Goal: Information Seeking & Learning: Learn about a topic

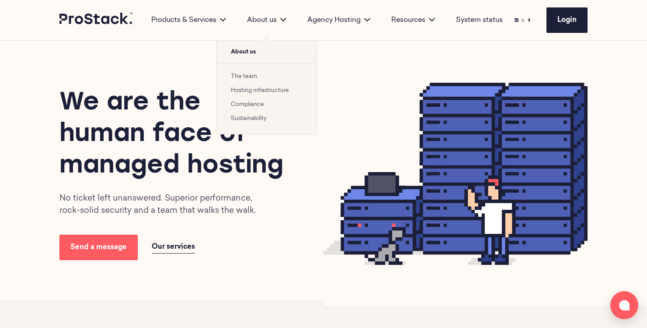
click at [261, 22] on div "About us" at bounding box center [267, 20] width 60 height 10
click at [250, 72] on li "The team" at bounding box center [267, 76] width 72 height 10
click at [250, 75] on link "The team" at bounding box center [244, 76] width 26 height 6
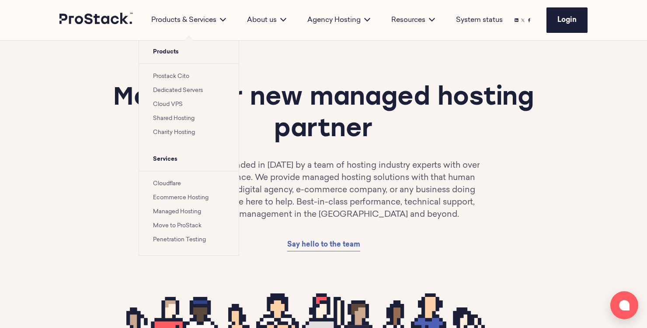
click at [187, 17] on div "Products & Services" at bounding box center [189, 20] width 96 height 10
click at [181, 77] on link "Prostack Cito" at bounding box center [171, 76] width 36 height 6
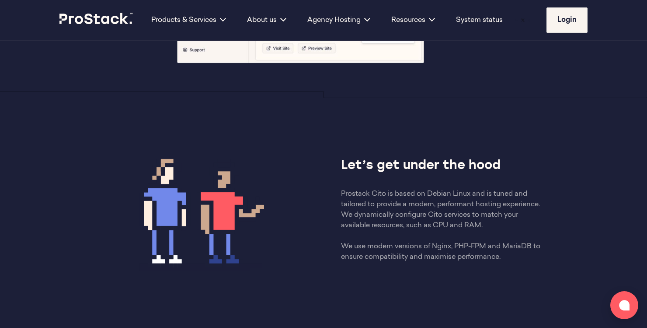
scroll to position [658, 0]
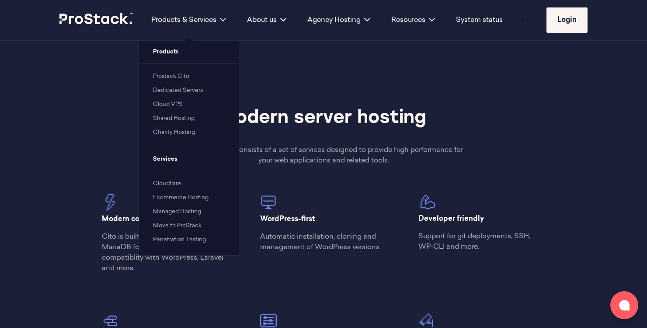
click at [180, 78] on link "Prostack Cito" at bounding box center [171, 76] width 36 height 6
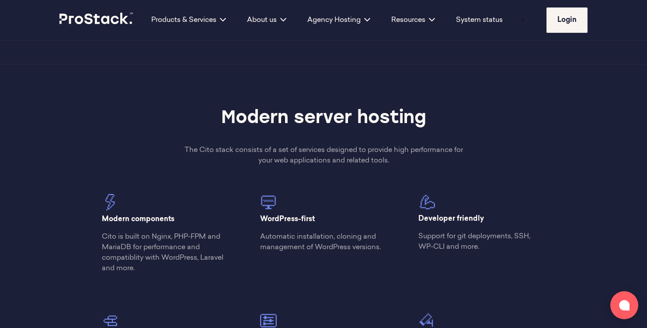
click at [117, 146] on div "Modern server hosting The Cito stack consists of a set of services designed to …" at bounding box center [324, 311] width 476 height 410
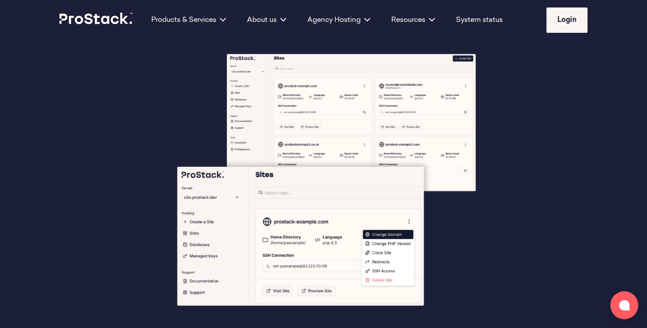
scroll to position [0, 0]
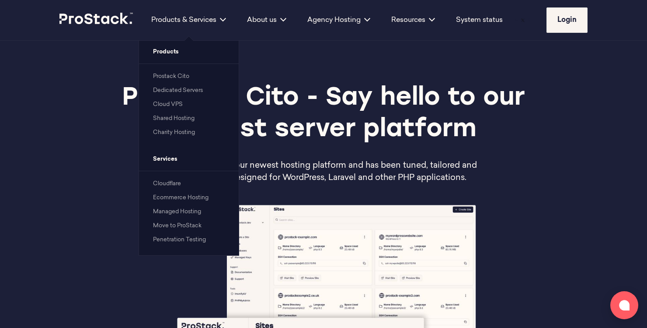
click at [169, 93] on link "Dedicated Servers" at bounding box center [178, 90] width 50 height 6
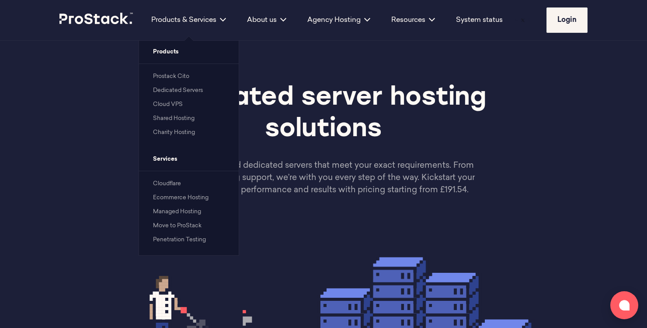
click at [171, 105] on link "Cloud VPS" at bounding box center [168, 104] width 30 height 6
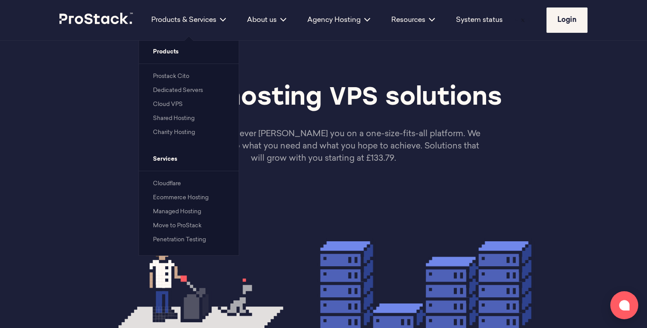
click at [171, 118] on link "Shared Hosting" at bounding box center [174, 118] width 42 height 6
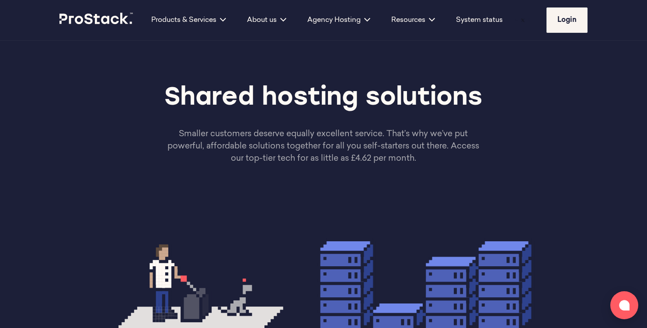
click at [124, 13] on icon at bounding box center [96, 18] width 74 height 11
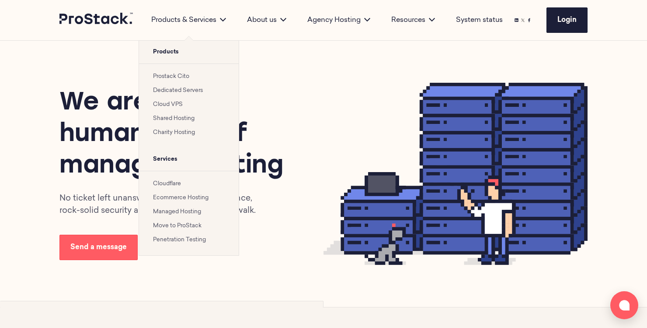
click at [181, 24] on div "Products & Services" at bounding box center [189, 20] width 96 height 10
click at [175, 76] on link "Prostack Cito" at bounding box center [171, 76] width 36 height 6
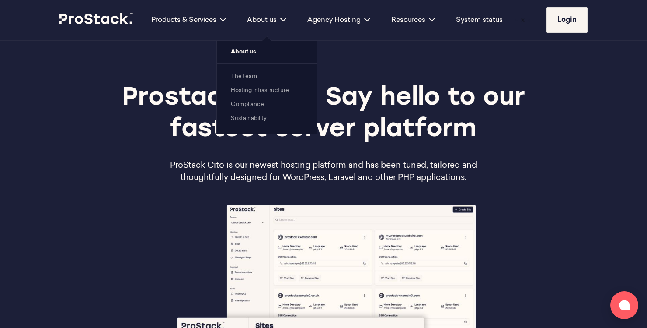
click at [262, 20] on div "About us" at bounding box center [267, 20] width 60 height 10
click at [255, 75] on link "The team" at bounding box center [244, 76] width 26 height 6
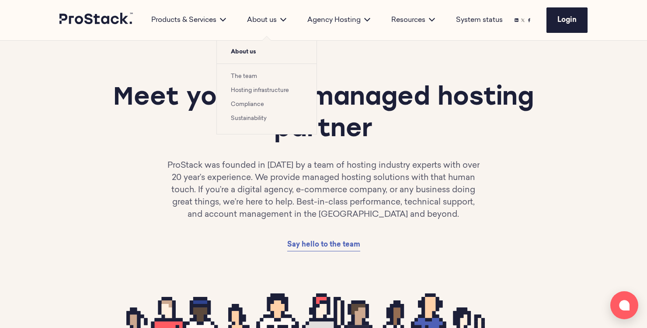
click at [255, 87] on link "Hosting infrastructure" at bounding box center [260, 90] width 58 height 6
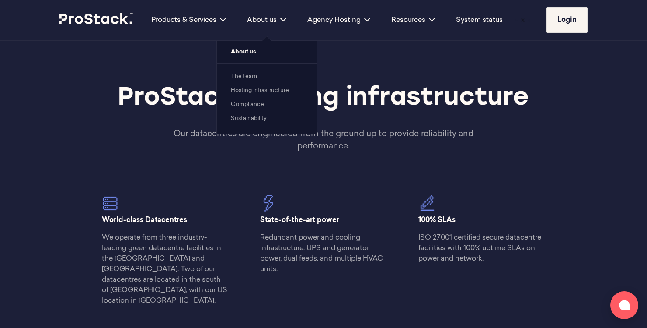
click at [253, 105] on link "Compliance" at bounding box center [247, 104] width 33 height 6
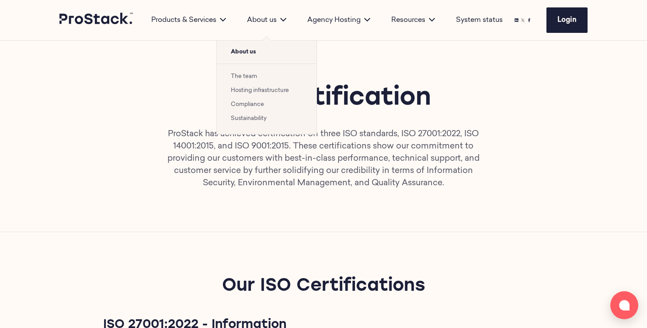
click at [253, 116] on link "Sustainability" at bounding box center [249, 118] width 36 height 6
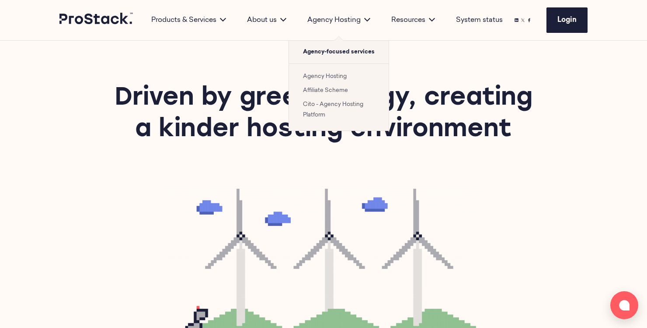
click at [320, 75] on link "Agency Hosting" at bounding box center [325, 76] width 44 height 6
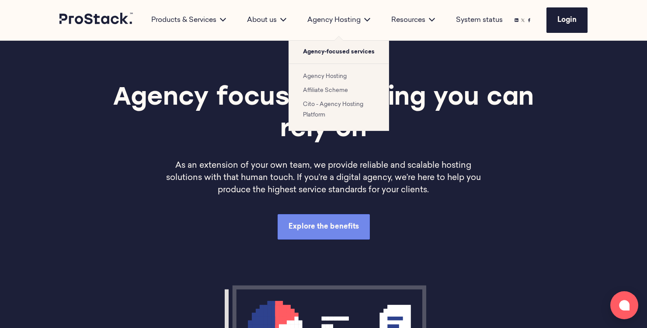
click at [323, 91] on link "Affiliate Scheme" at bounding box center [325, 90] width 45 height 6
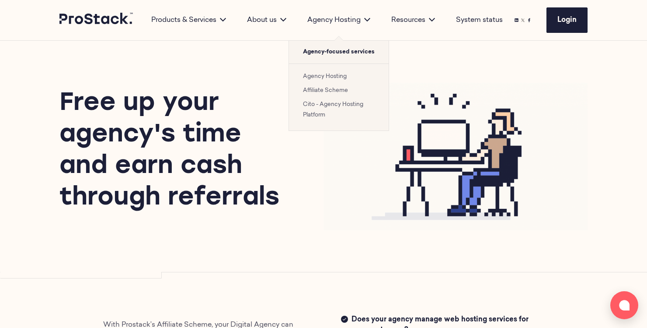
click at [322, 106] on link "Cito - Agency Hosting Platform" at bounding box center [333, 109] width 60 height 16
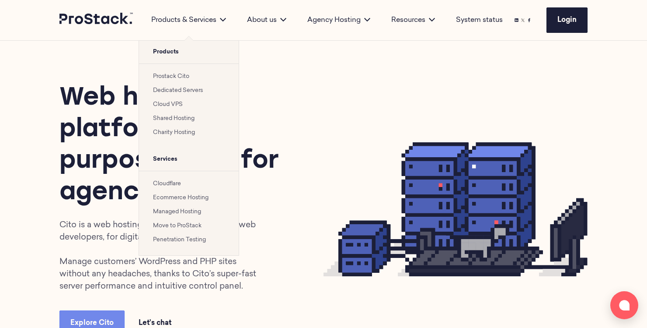
click at [184, 21] on div "Products & Services" at bounding box center [189, 20] width 96 height 10
click at [182, 77] on link "Prostack Cito" at bounding box center [171, 76] width 36 height 6
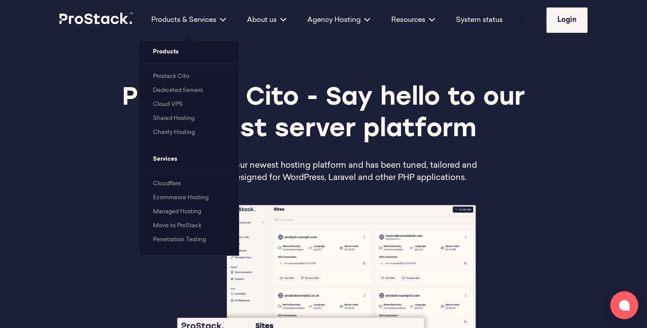
click at [179, 92] on link "Dedicated Servers" at bounding box center [178, 90] width 50 height 6
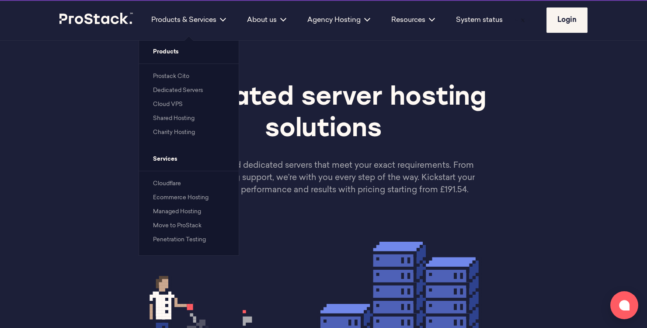
click at [178, 102] on link "Cloud VPS" at bounding box center [168, 104] width 30 height 6
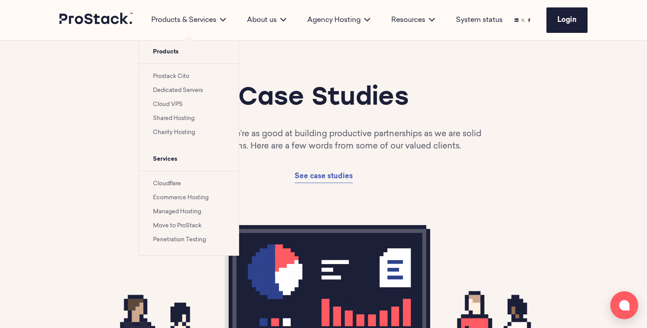
click at [164, 89] on link "Dedicated Servers" at bounding box center [178, 90] width 50 height 6
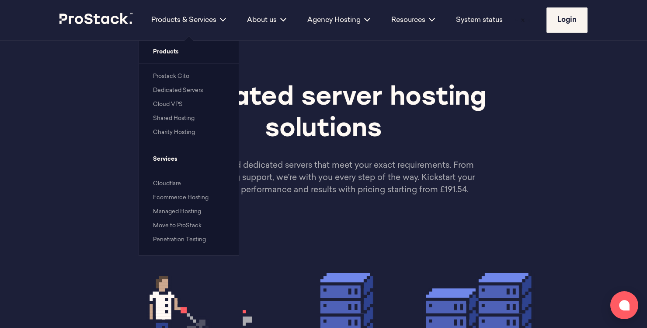
click at [170, 105] on link "Cloud VPS" at bounding box center [168, 104] width 30 height 6
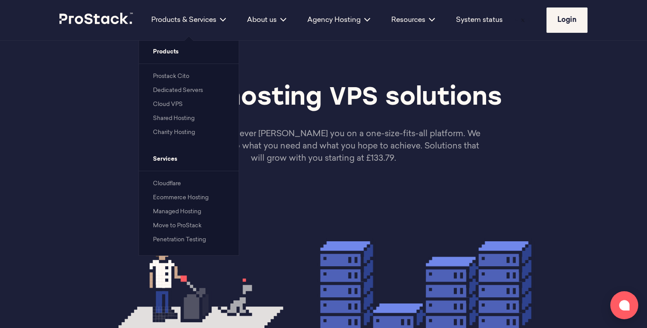
click at [178, 115] on link "Shared Hosting" at bounding box center [174, 118] width 42 height 6
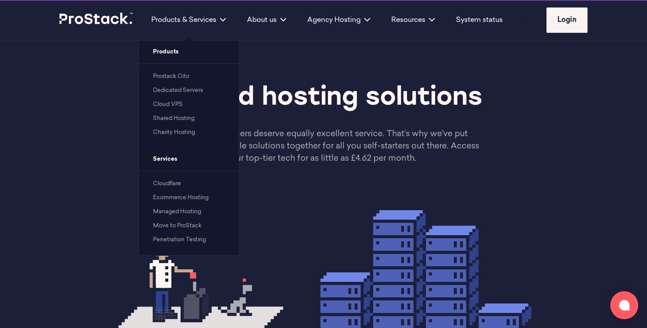
click at [179, 128] on li "Charity Hosting" at bounding box center [189, 132] width 72 height 10
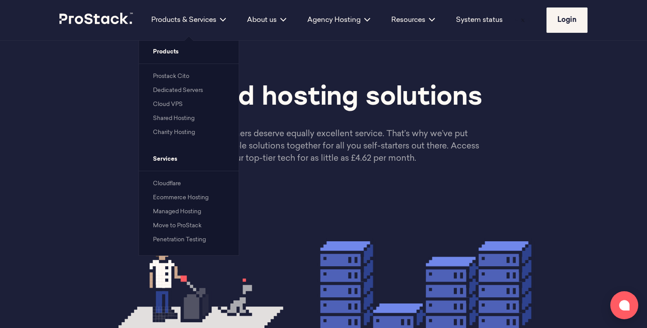
click at [169, 188] on li "Cloudflare" at bounding box center [189, 183] width 72 height 10
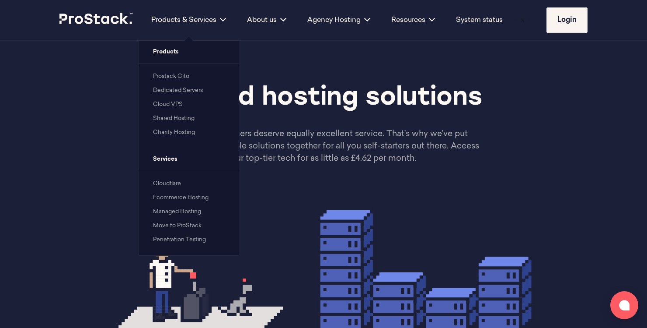
click at [170, 181] on link "Cloudflare" at bounding box center [167, 184] width 28 height 6
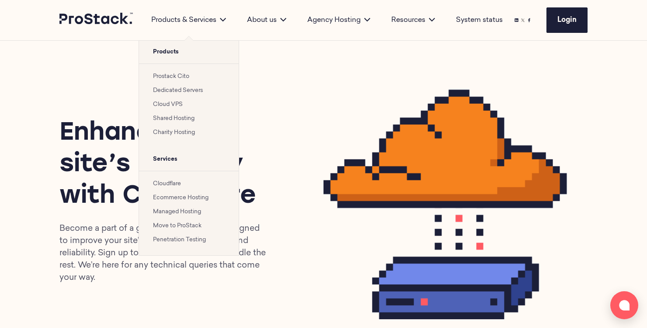
click at [171, 196] on link "Ecommerce Hosting" at bounding box center [181, 198] width 56 height 6
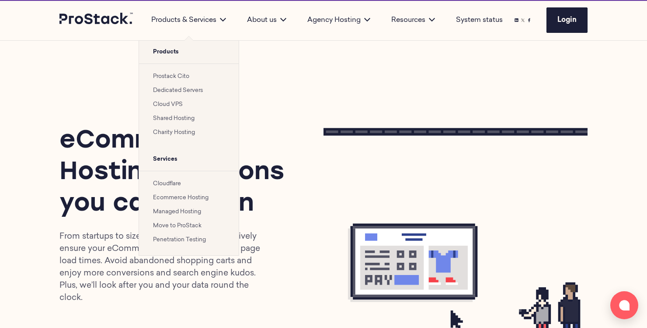
click at [172, 207] on li "Managed Hosting" at bounding box center [189, 211] width 72 height 10
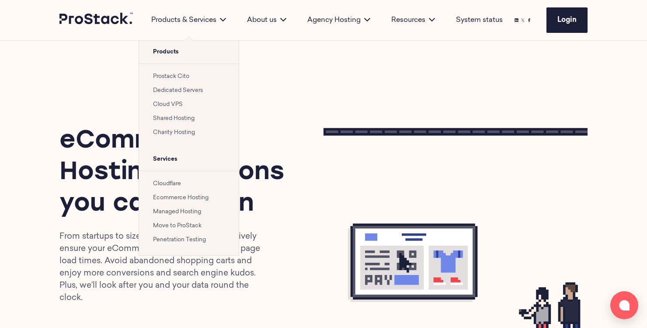
click at [173, 209] on link "Managed Hosting" at bounding box center [177, 212] width 48 height 6
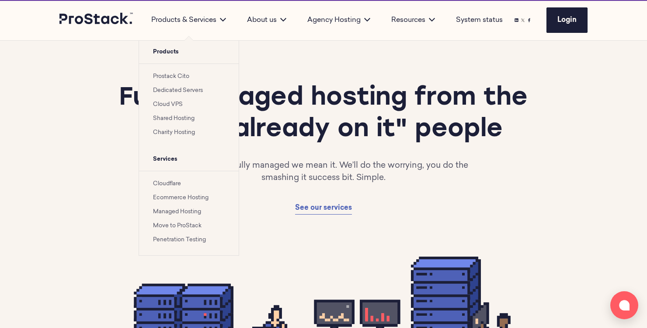
click at [174, 221] on li "Move to ProStack" at bounding box center [189, 225] width 72 height 10
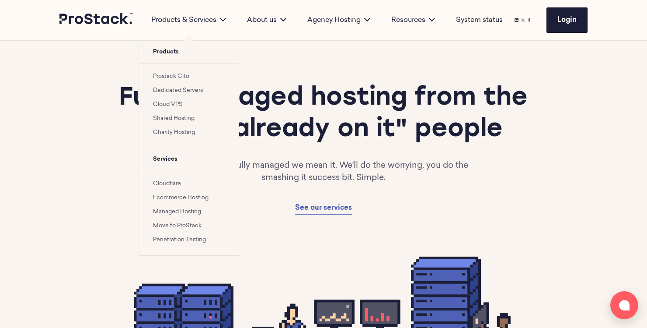
click at [175, 225] on link "Move to ProStack" at bounding box center [177, 226] width 49 height 6
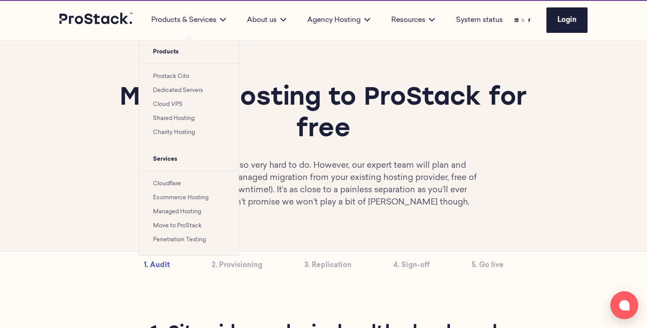
click at [176, 239] on link "Penetration Testing" at bounding box center [179, 240] width 53 height 6
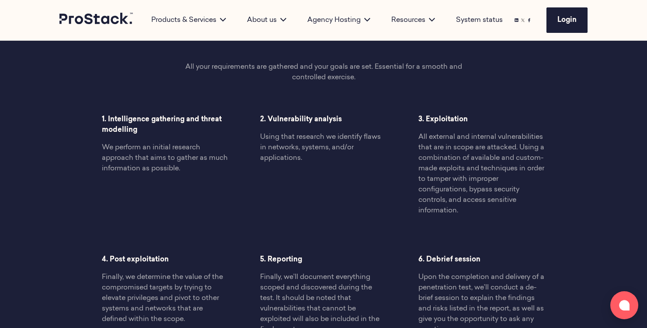
scroll to position [564, 0]
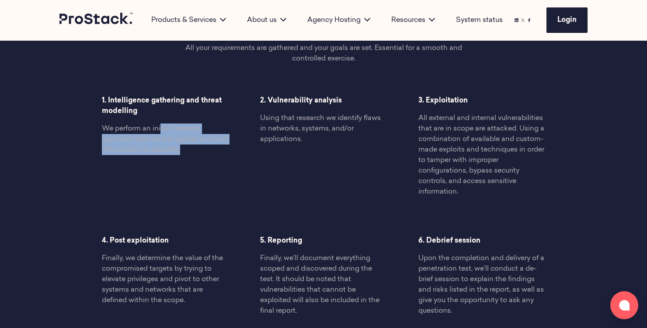
drag, startPoint x: 162, startPoint y: 124, endPoint x: 164, endPoint y: 166, distance: 42.0
click at [164, 166] on div "1. Intelligence gathering and threat modelling We perform an initial research a…" at bounding box center [324, 207] width 476 height 231
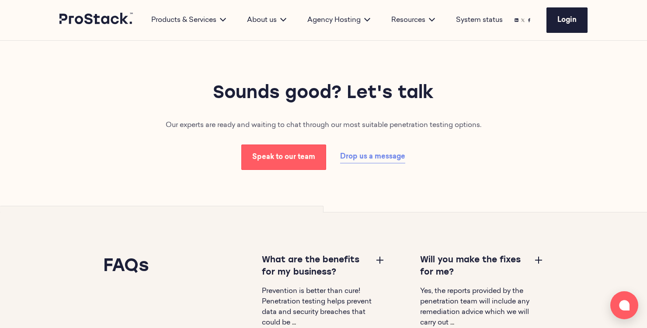
scroll to position [976, 0]
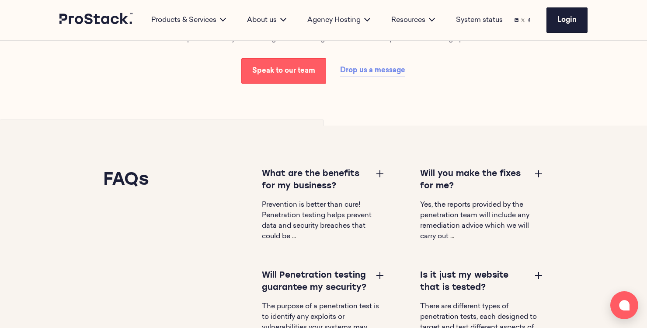
click at [378, 178] on button at bounding box center [380, 173] width 10 height 10
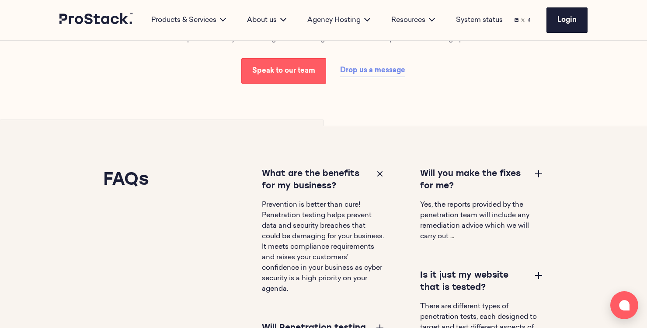
click at [378, 178] on button at bounding box center [380, 173] width 10 height 10
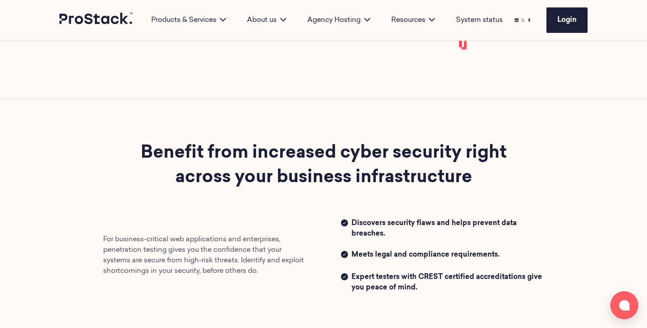
scroll to position [0, 0]
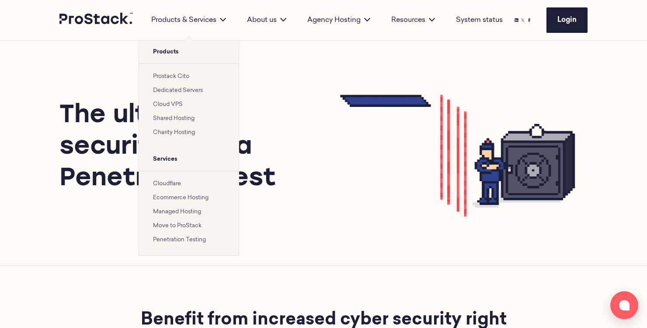
click at [176, 77] on link "Prostack Cito" at bounding box center [171, 76] width 36 height 6
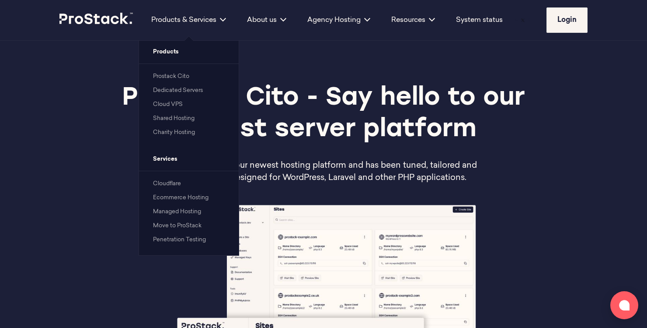
click at [175, 198] on link "Ecommerce Hosting" at bounding box center [181, 198] width 56 height 6
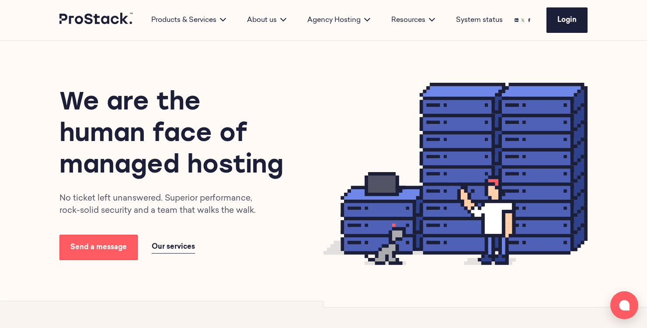
click at [108, 20] on icon at bounding box center [96, 19] width 74 height 12
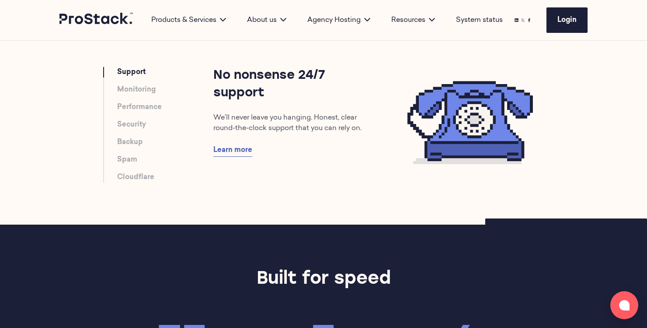
scroll to position [511, 0]
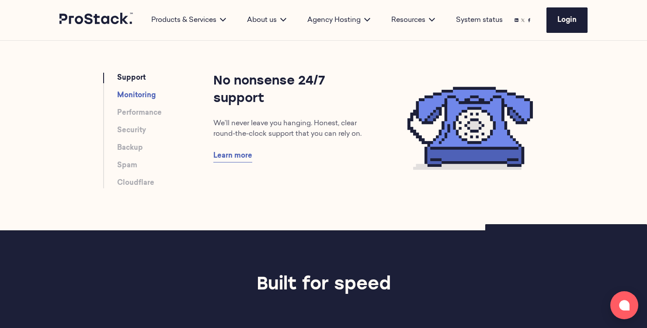
click at [141, 95] on link "Monitoring" at bounding box center [136, 95] width 38 height 10
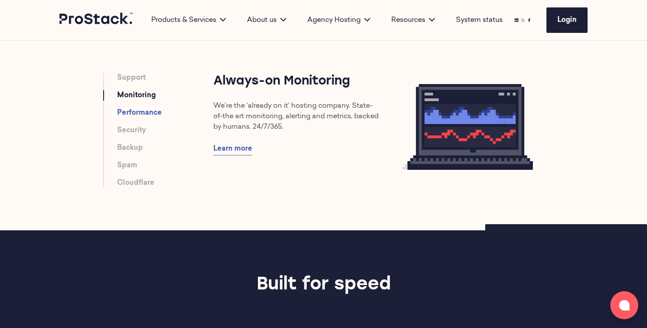
click at [142, 114] on link "Performance" at bounding box center [139, 113] width 45 height 10
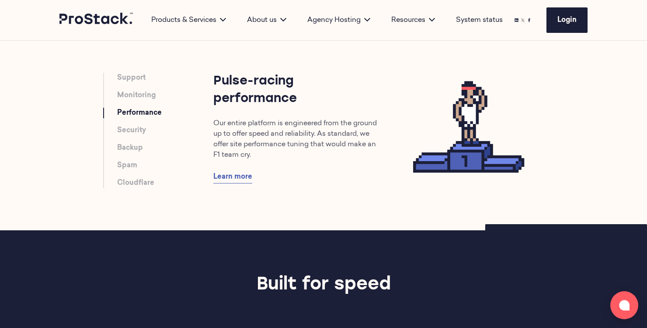
drag, startPoint x: 476, startPoint y: 132, endPoint x: 445, endPoint y: 134, distance: 30.3
click at [445, 134] on icon at bounding box center [470, 128] width 148 height 111
click at [156, 134] on li "Security" at bounding box center [165, 130] width 96 height 10
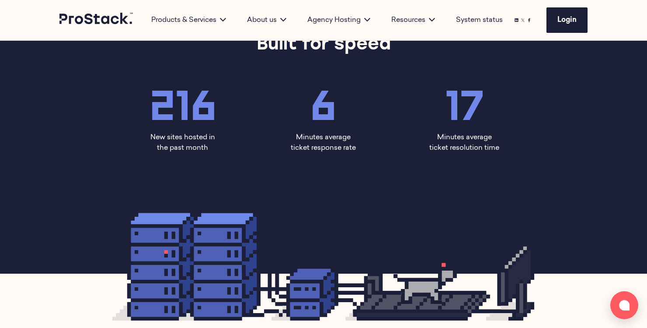
scroll to position [752, 0]
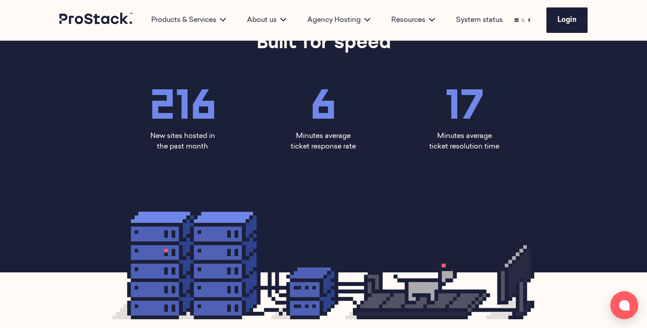
drag, startPoint x: 339, startPoint y: 147, endPoint x: 188, endPoint y: 84, distance: 163.8
click at [188, 84] on div "216 New sites hosted in the past month 6 Minutes average ticket response rate 1…" at bounding box center [323, 122] width 423 height 85
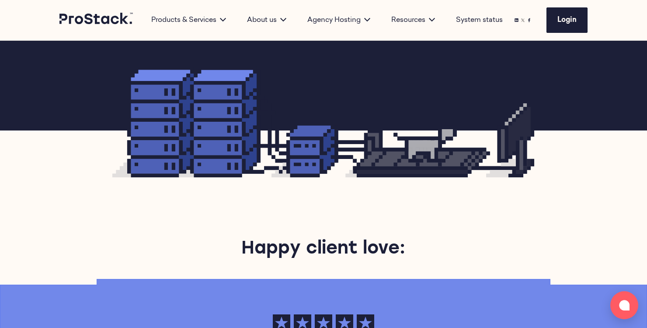
scroll to position [888, 0]
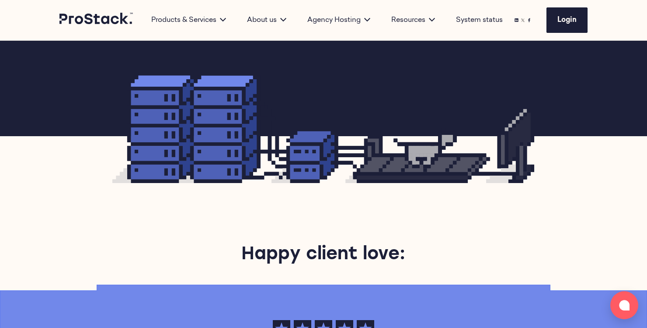
drag, startPoint x: 317, startPoint y: 178, endPoint x: 317, endPoint y: 228, distance: 50.3
click at [317, 228] on main "We are the human face of managed hosting No ticket left unanswered. Superior pe…" at bounding box center [323, 158] width 647 height 2010
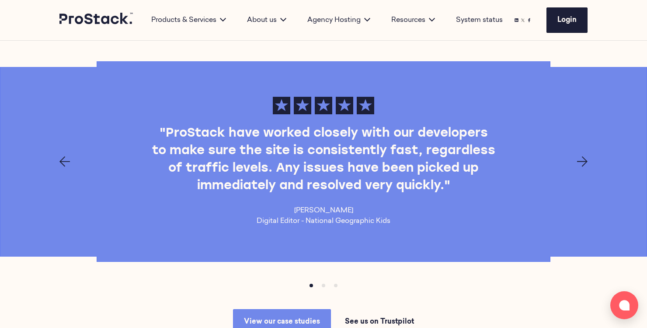
scroll to position [1112, 0]
click at [585, 160] on icon "Next page" at bounding box center [582, 161] width 10 height 10
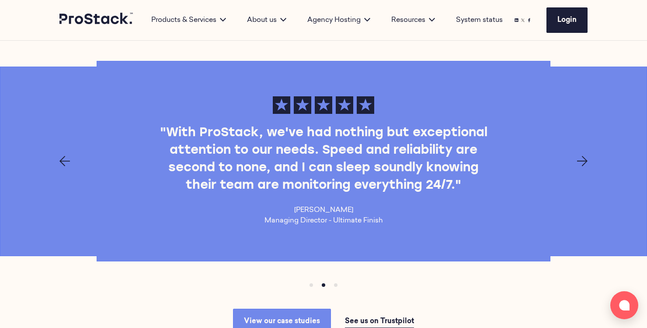
click at [585, 160] on icon "Next page" at bounding box center [582, 161] width 10 height 10
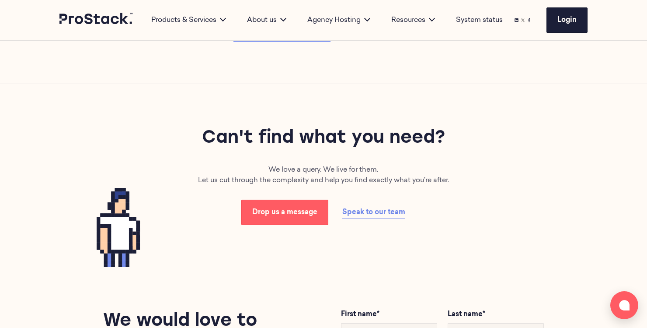
scroll to position [1397, 0]
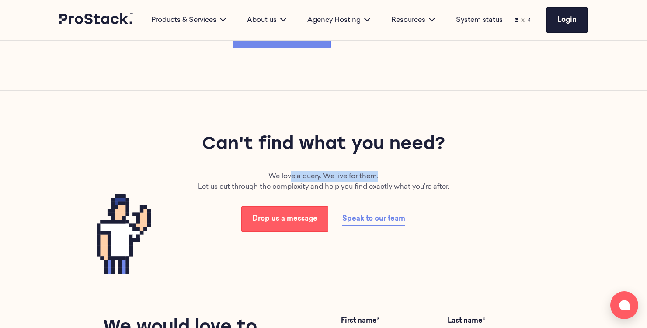
drag, startPoint x: 292, startPoint y: 173, endPoint x: 388, endPoint y: 175, distance: 95.4
click at [388, 175] on p "We love a query. We live for them. Let us cut through the complexity and help y…" at bounding box center [323, 181] width 317 height 21
click at [462, 217] on div "Drop us a message Speak to our team" at bounding box center [323, 218] width 317 height 25
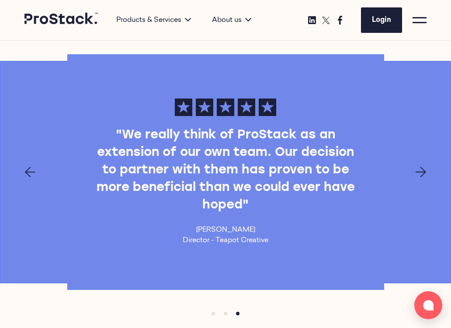
scroll to position [1112, 0]
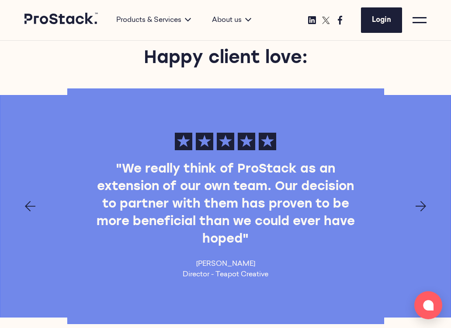
click at [451, 94] on html "Skip to main content Products & Services Products Prostack Cito Dedicated Serve…" at bounding box center [225, 161] width 451 height 2546
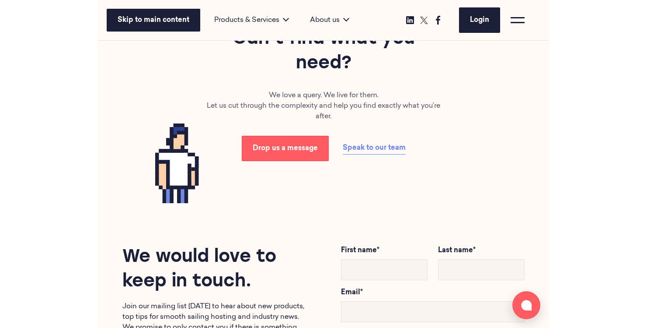
scroll to position [1503, 0]
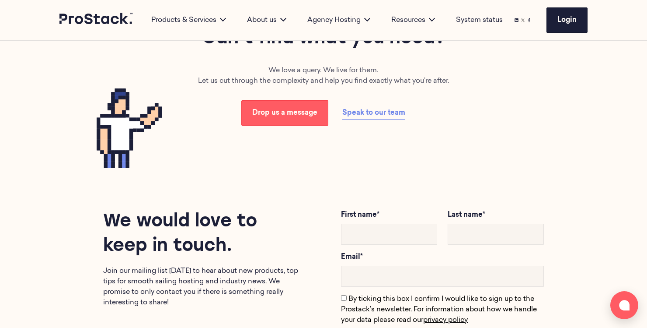
click at [419, 159] on div "Can't find what you need? We love a query. We live for them. Let us cut through…" at bounding box center [323, 76] width 598 height 183
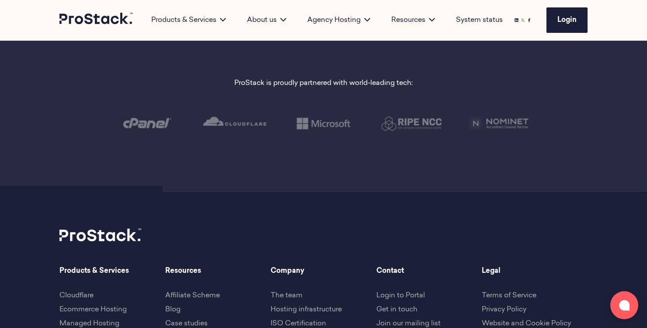
scroll to position [1827, 0]
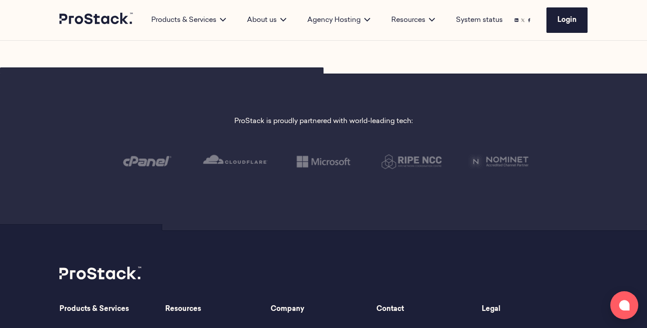
click at [305, 120] on p "ProStack is proudly partnered with world-leading tech:" at bounding box center [323, 121] width 178 height 10
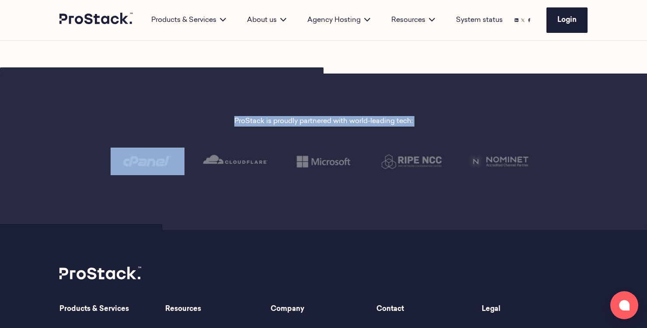
click at [305, 120] on p "ProStack is proudly partnered with world-leading tech:" at bounding box center [323, 121] width 178 height 10
click at [329, 122] on p "ProStack is proudly partnered with world-leading tech:" at bounding box center [323, 121] width 178 height 10
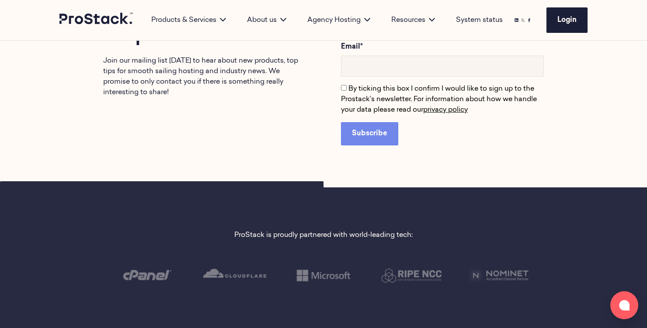
scroll to position [1634, 0]
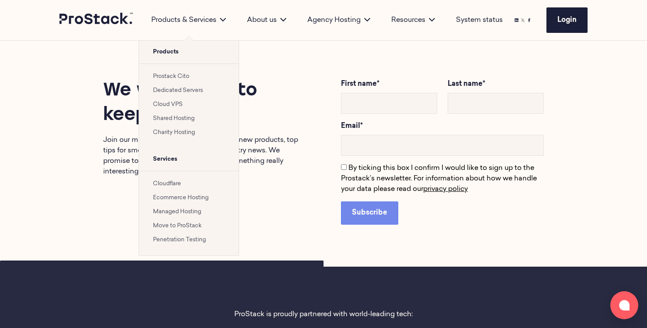
click at [203, 18] on div "Products & Services" at bounding box center [189, 20] width 96 height 10
click at [183, 77] on link "Prostack Cito" at bounding box center [171, 76] width 36 height 6
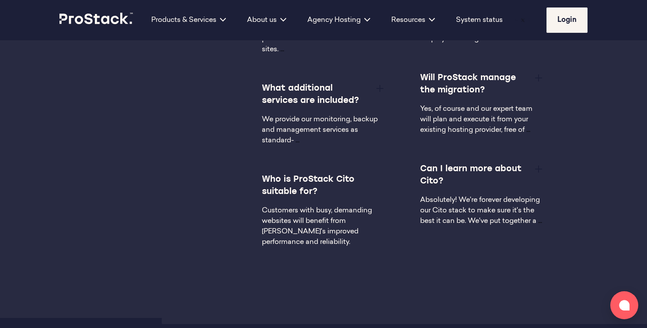
scroll to position [1524, 0]
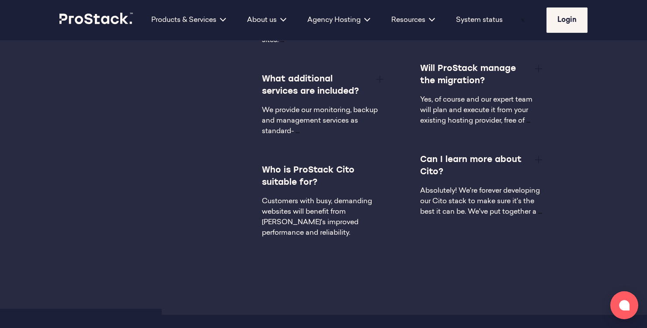
click at [378, 82] on button at bounding box center [380, 78] width 10 height 10
click at [309, 159] on div "How is ProStack Cito different from cPanel? We've tuned every aspect of Cito's …" at bounding box center [306, 119] width 159 height 294
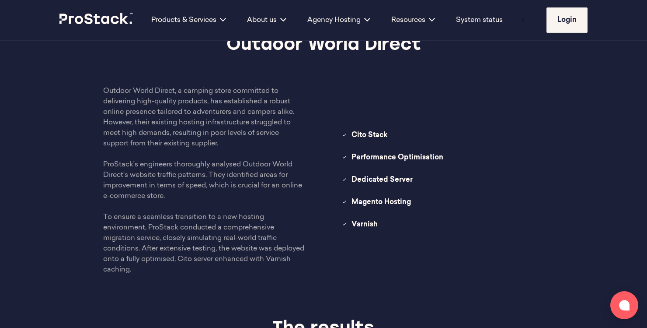
scroll to position [1868, 0]
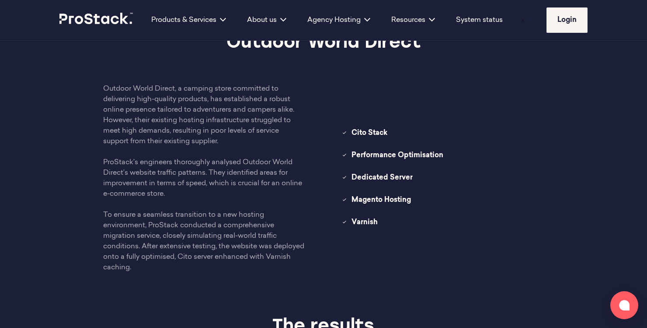
drag, startPoint x: 386, startPoint y: 201, endPoint x: 350, endPoint y: 127, distance: 82.2
click at [350, 127] on div "Outdoor World Direct, a camping store committed to delivering high-quality prod…" at bounding box center [324, 178] width 476 height 189
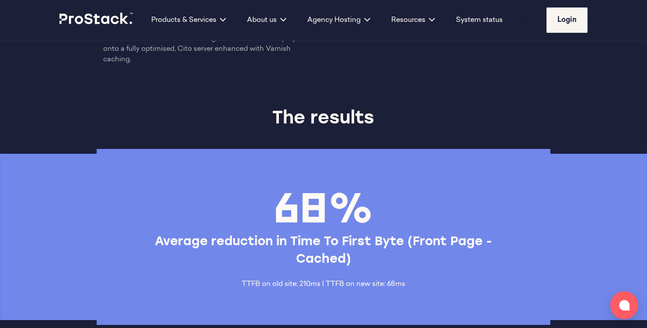
scroll to position [2180, 0]
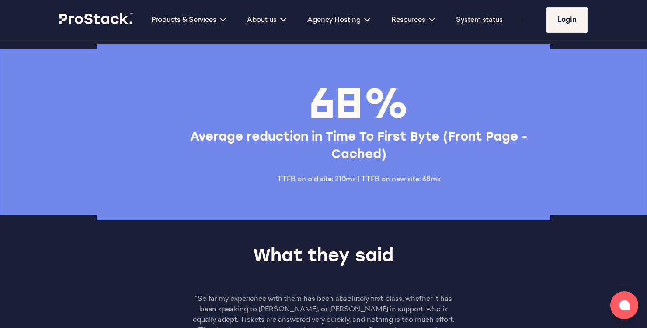
drag, startPoint x: 280, startPoint y: 80, endPoint x: 424, endPoint y: 175, distance: 173.0
click at [424, 175] on div "68% Average reduction in Time To First Byte (Front Page - Cached) TTFB on old s…" at bounding box center [323, 132] width 647 height 176
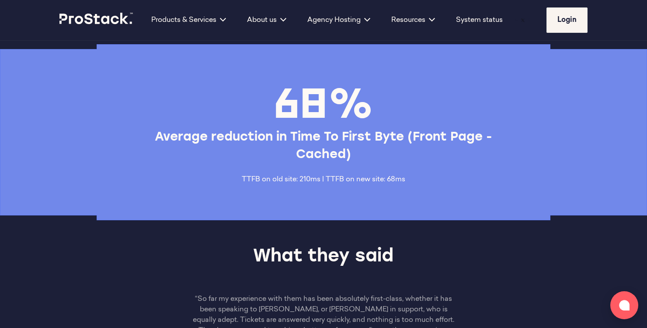
drag, startPoint x: 369, startPoint y: 147, endPoint x: 177, endPoint y: 178, distance: 194.1
click at [201, 170] on div "68% Average reduction in Time To First Byte (Front Page - Cached) TTFB on old s…" at bounding box center [323, 132] width 598 height 105
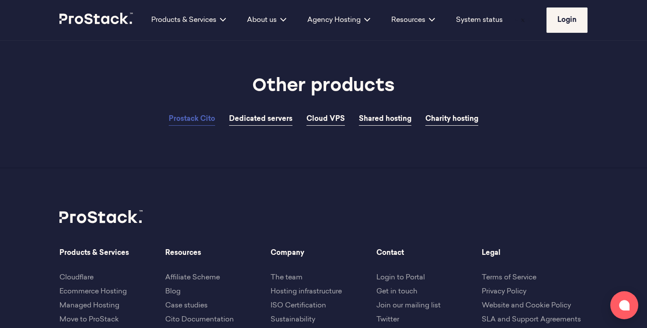
scroll to position [2843, 0]
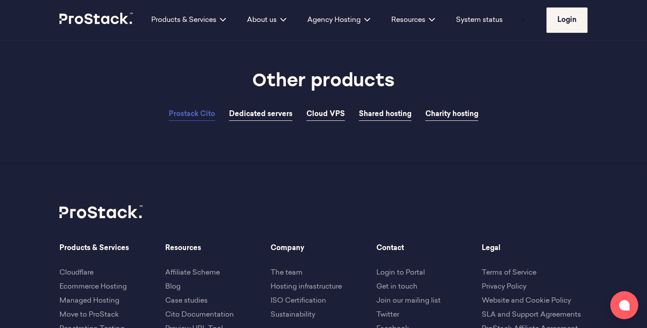
click at [275, 138] on div "Other products Prostack Cito Dedicated servers Cloud VPS Shared hosting Charity…" at bounding box center [323, 95] width 598 height 135
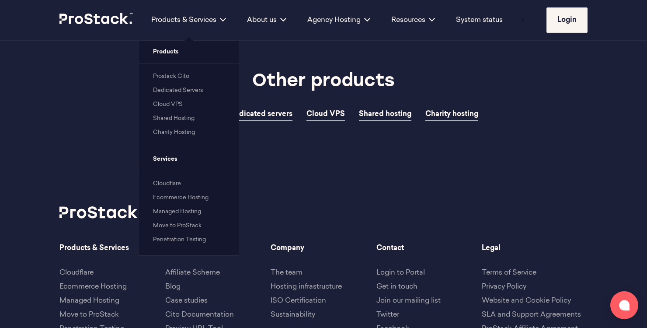
click at [171, 89] on link "Dedicated Servers" at bounding box center [178, 90] width 50 height 6
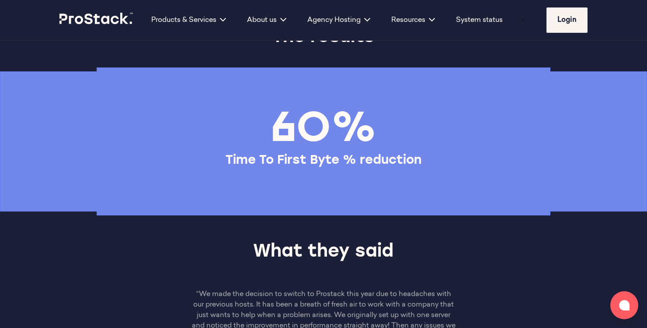
scroll to position [1196, 0]
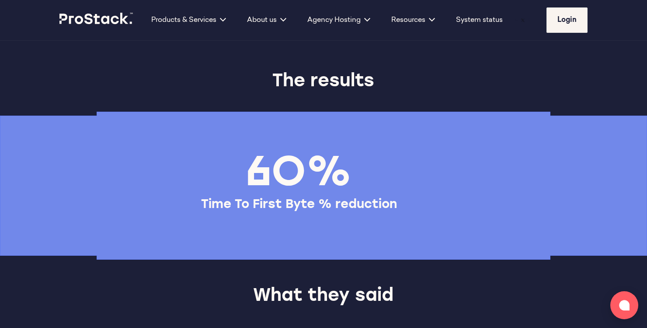
drag, startPoint x: 319, startPoint y: 158, endPoint x: 201, endPoint y: 164, distance: 117.8
click at [201, 164] on div "60% Time To First Byte % reduction" at bounding box center [299, 185] width 598 height 77
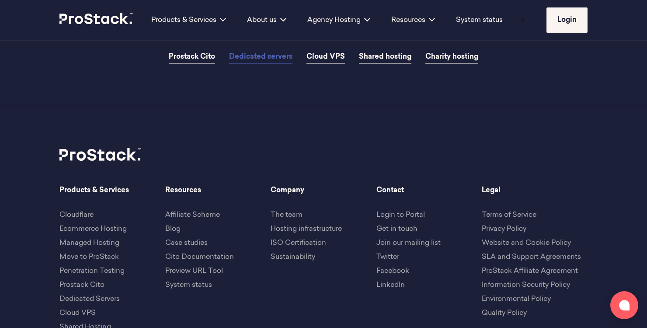
scroll to position [1680, 0]
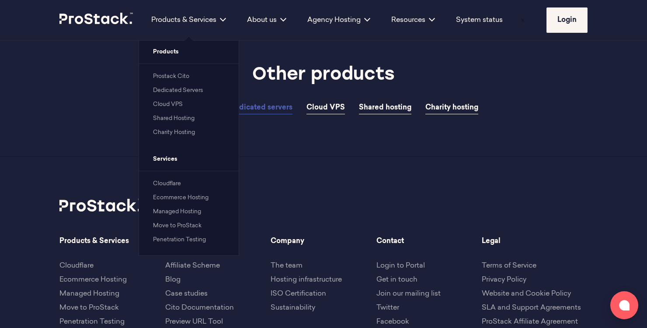
click at [180, 101] on li "Cloud VPS" at bounding box center [189, 104] width 72 height 10
click at [179, 107] on li "Cloud VPS" at bounding box center [189, 104] width 72 height 10
click at [176, 106] on link "Cloud VPS" at bounding box center [168, 104] width 30 height 6
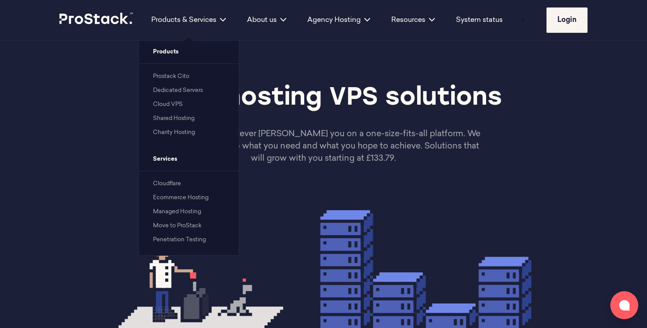
click at [174, 106] on link "Cloud VPS" at bounding box center [168, 104] width 30 height 6
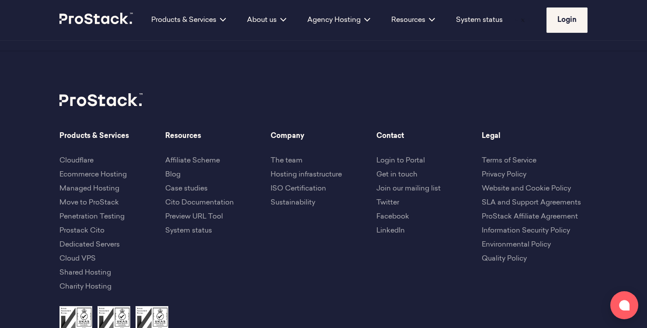
scroll to position [1787, 0]
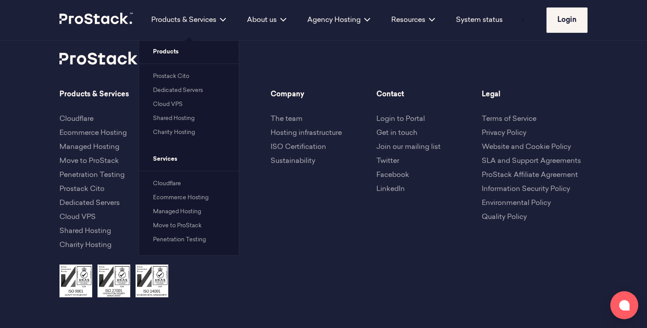
click at [174, 120] on link "Shared Hosting" at bounding box center [174, 118] width 42 height 6
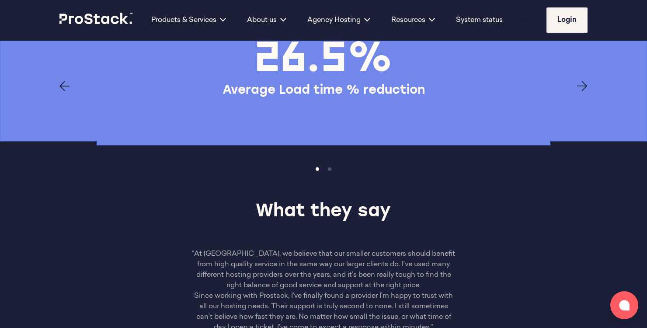
scroll to position [1256, 0]
click at [585, 87] on icon "Next page" at bounding box center [582, 85] width 10 height 10
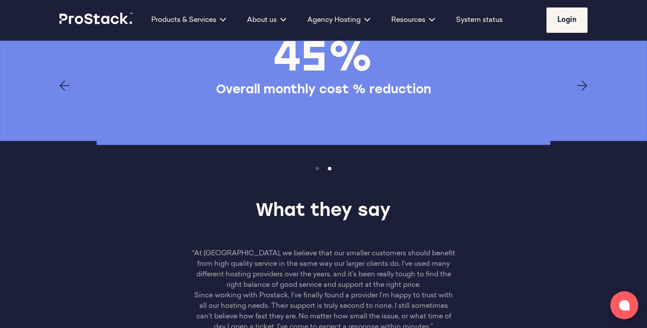
click at [585, 87] on icon "Next page" at bounding box center [582, 85] width 10 height 10
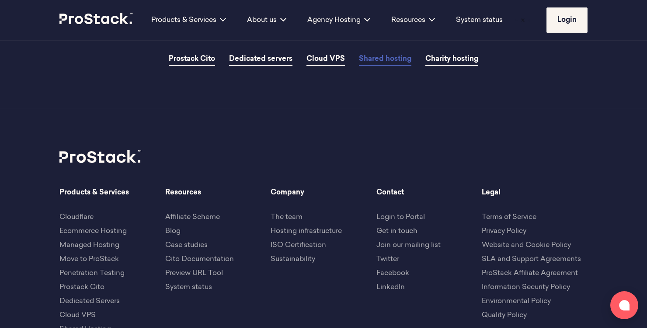
scroll to position [1686, 0]
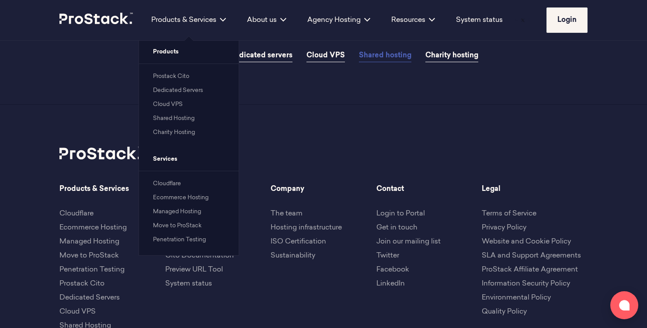
click at [169, 132] on link "Charity Hosting" at bounding box center [174, 132] width 42 height 6
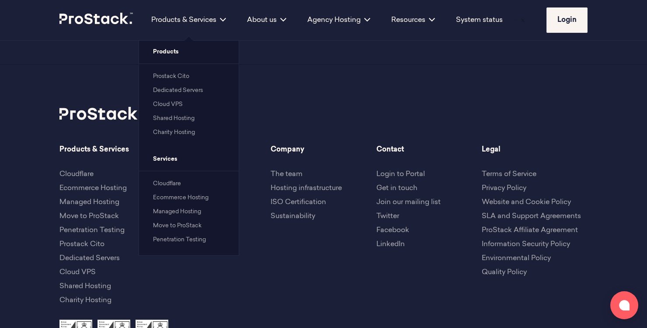
scroll to position [2034, 0]
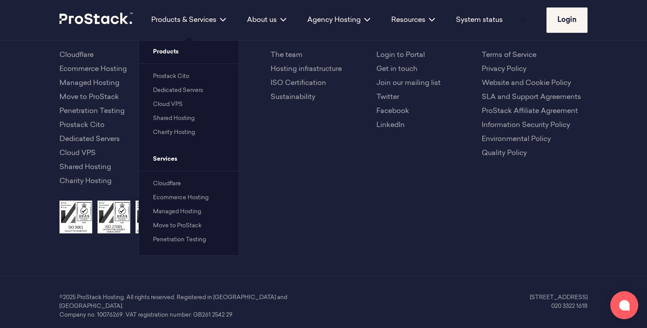
click at [173, 181] on link "Cloudflare" at bounding box center [167, 184] width 28 height 6
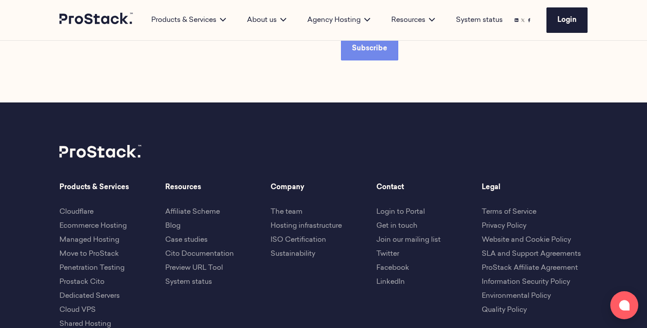
scroll to position [1525, 0]
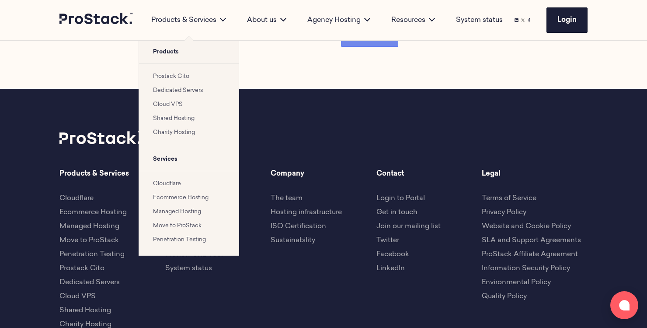
click at [179, 195] on link "Ecommerce Hosting" at bounding box center [181, 198] width 56 height 6
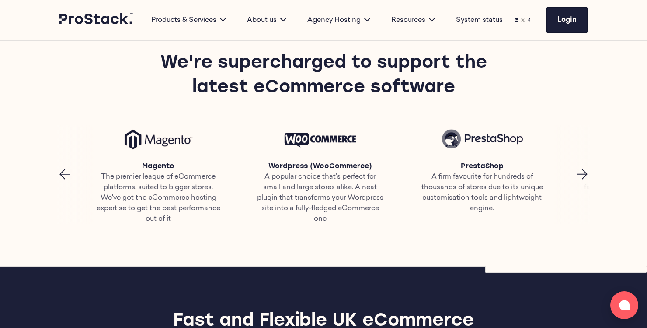
scroll to position [381, 0]
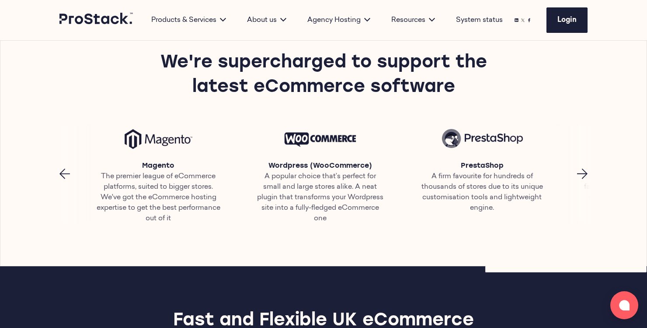
click at [583, 172] on icon "Next page" at bounding box center [582, 173] width 10 height 10
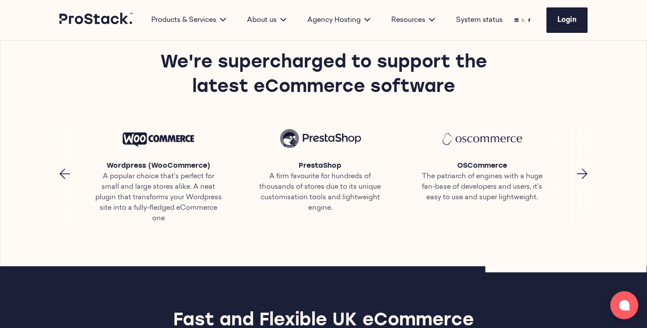
click at [583, 172] on icon "Next page" at bounding box center [582, 173] width 10 height 10
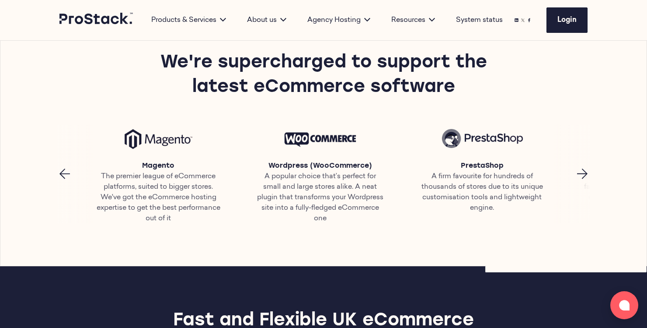
click at [583, 172] on icon "Next page" at bounding box center [582, 173] width 10 height 10
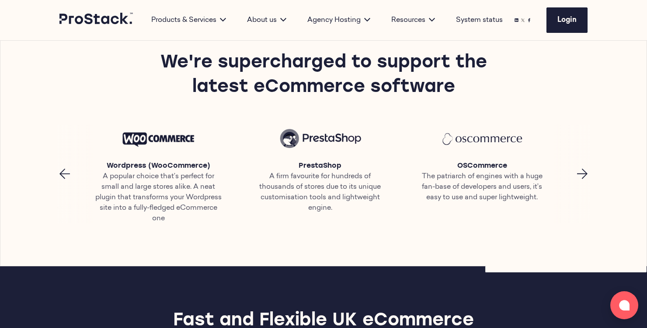
click at [583, 172] on icon "Next page" at bounding box center [582, 173] width 10 height 10
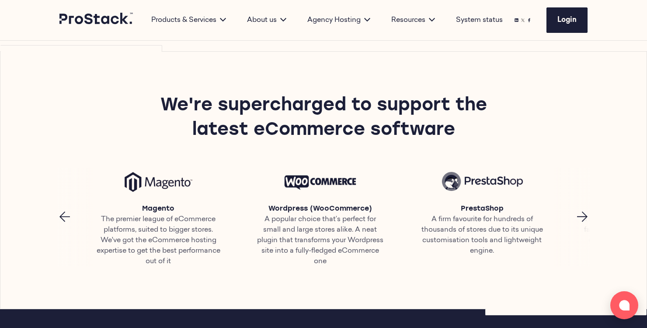
scroll to position [346, 0]
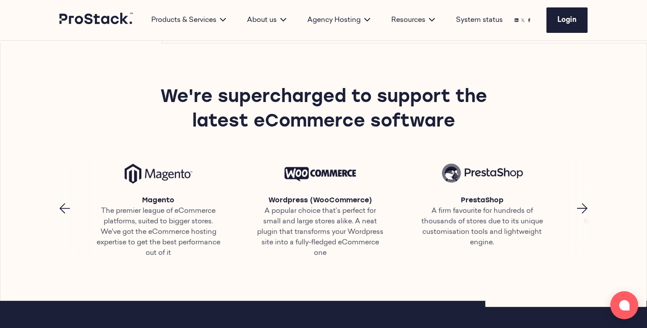
click at [582, 206] on icon "Next page" at bounding box center [582, 208] width 10 height 10
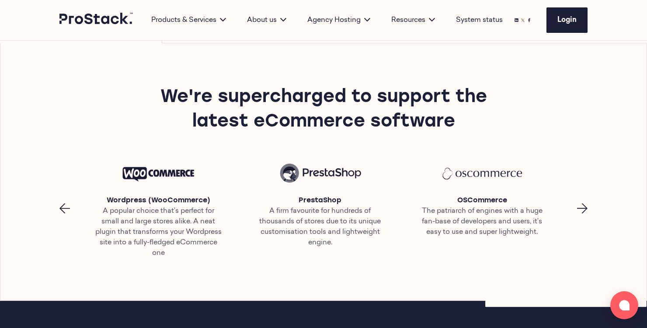
click at [582, 206] on icon "Next page" at bounding box center [582, 208] width 10 height 10
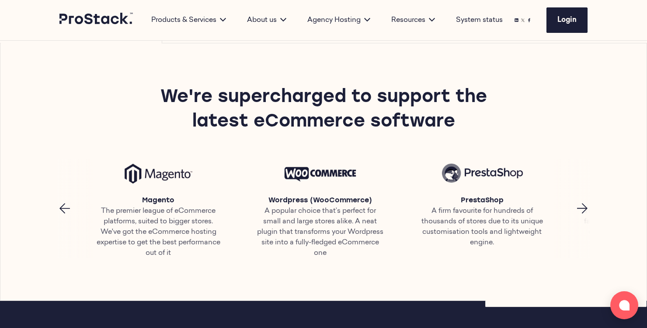
click at [582, 206] on icon "Next page" at bounding box center [582, 208] width 10 height 10
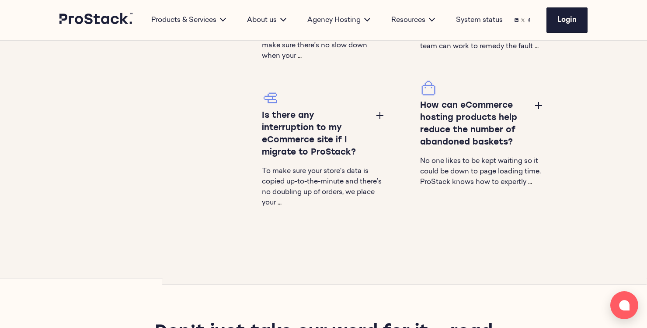
scroll to position [1480, 0]
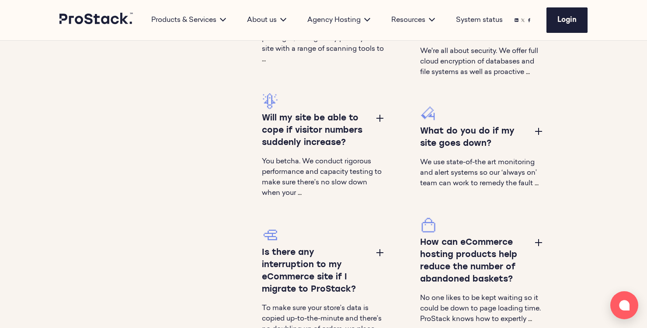
click at [378, 114] on button at bounding box center [380, 117] width 10 height 10
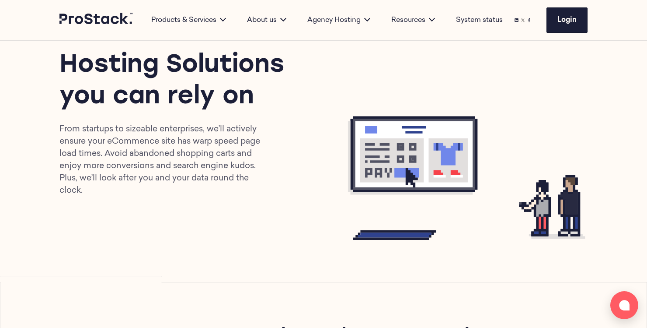
scroll to position [0, 0]
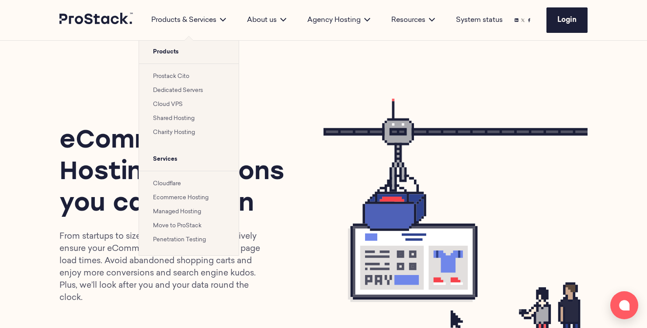
click at [177, 211] on link "Managed Hosting" at bounding box center [177, 212] width 48 height 6
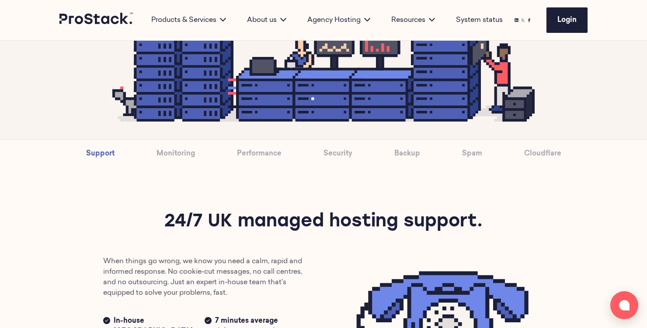
click at [178, 157] on link "Monitoring" at bounding box center [176, 154] width 38 height 28
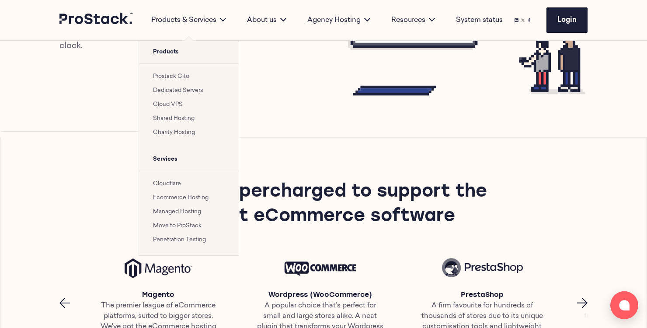
scroll to position [311, 0]
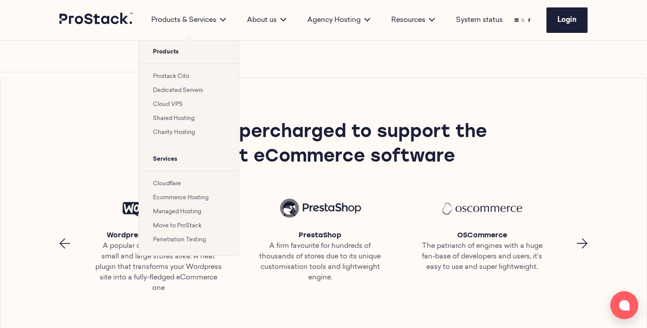
click at [180, 212] on link "Managed Hosting" at bounding box center [177, 212] width 48 height 6
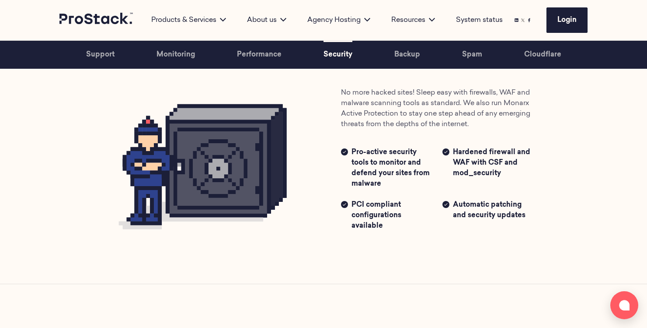
scroll to position [1282, 0]
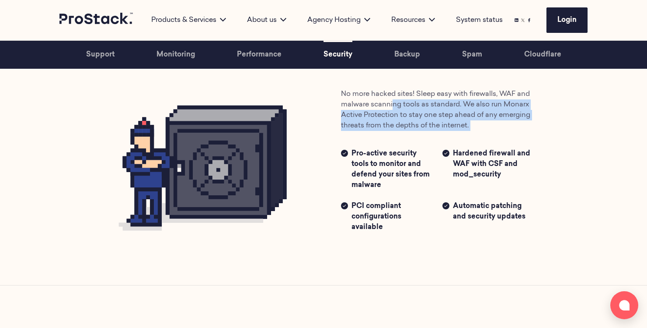
drag, startPoint x: 394, startPoint y: 102, endPoint x: 402, endPoint y: 135, distance: 34.2
click at [402, 135] on div "No more hacked sites! Sleep easy with firewalls, WAF and malware scanning tools…" at bounding box center [443, 166] width 238 height 154
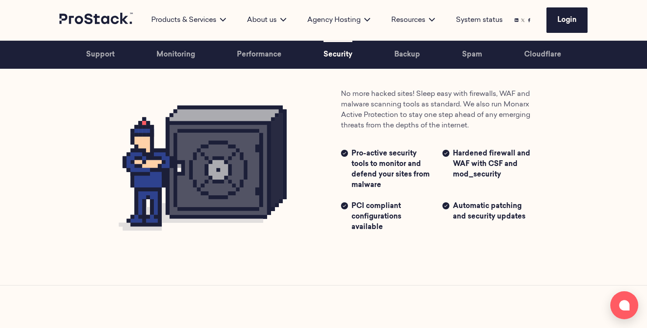
click at [416, 171] on span "Pro-active security tools to monitor and defend your sites from malware" at bounding box center [392, 169] width 80 height 42
click at [458, 168] on span "Hardened firewall and WAF with CSF and mod_security" at bounding box center [493, 169] width 80 height 42
click at [385, 216] on span "PCI compliant configurations available" at bounding box center [392, 216] width 80 height 31
click at [469, 213] on span "Automatic patching and security updates" at bounding box center [493, 222] width 80 height 42
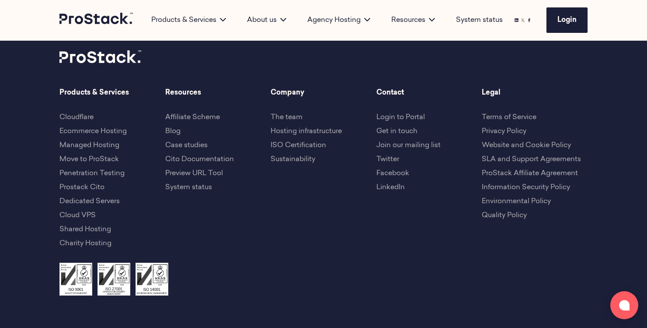
scroll to position [2770, 0]
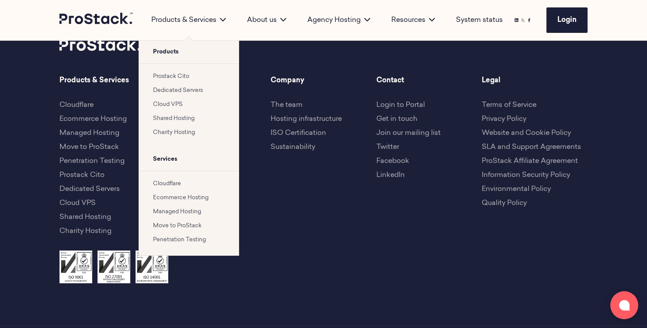
click at [185, 224] on link "Move to ProStack" at bounding box center [177, 226] width 49 height 6
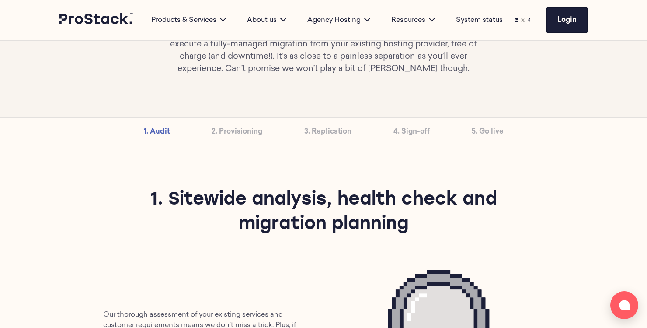
click at [259, 138] on link "2. Provisioning" at bounding box center [237, 132] width 51 height 28
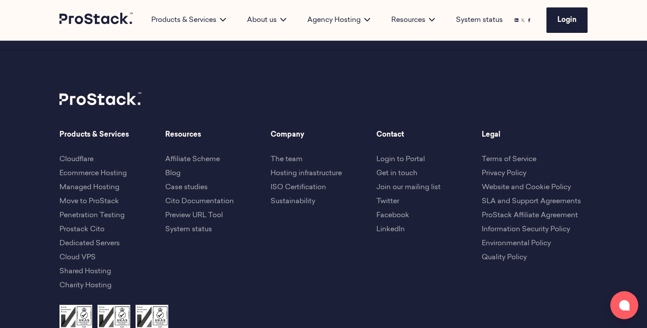
scroll to position [1824, 0]
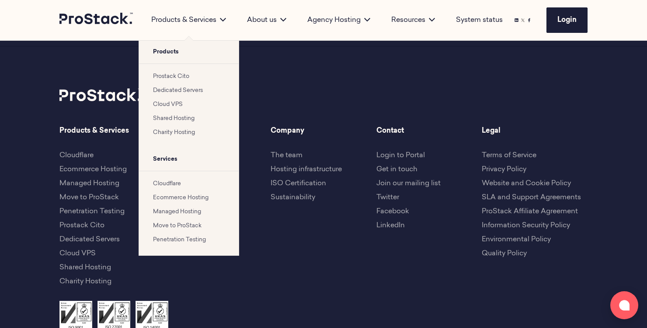
click at [189, 227] on link "Move to ProStack" at bounding box center [177, 226] width 49 height 6
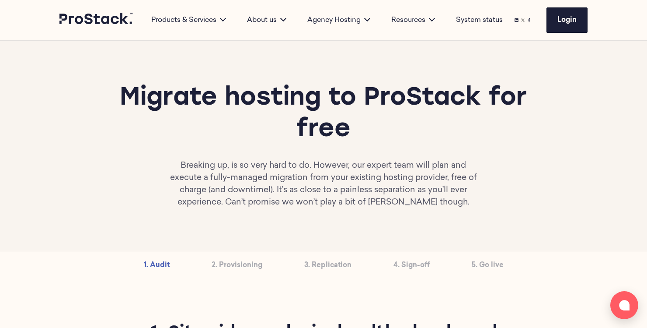
click at [326, 263] on link "3. Replication" at bounding box center [327, 265] width 47 height 28
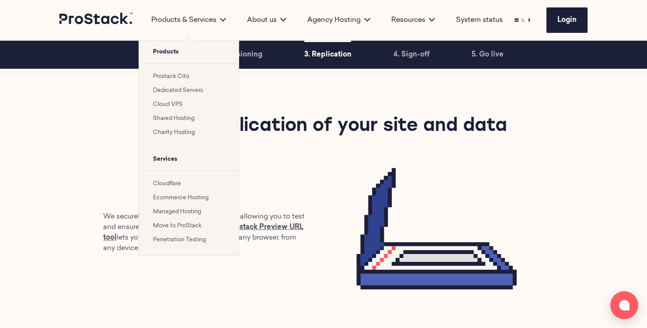
scroll to position [792, 0]
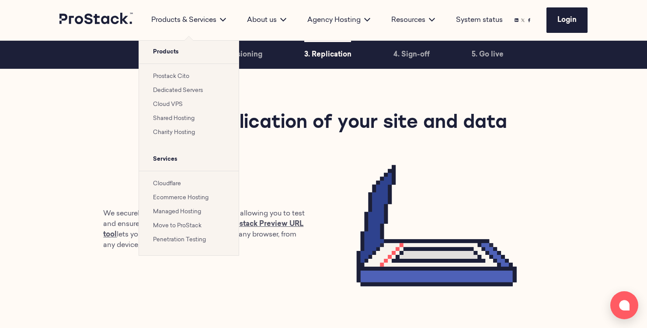
click at [187, 238] on link "Penetration Testing" at bounding box center [179, 240] width 53 height 6
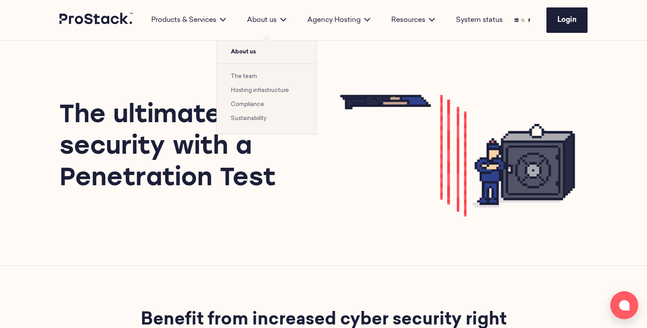
click at [265, 20] on div "About us" at bounding box center [267, 20] width 60 height 10
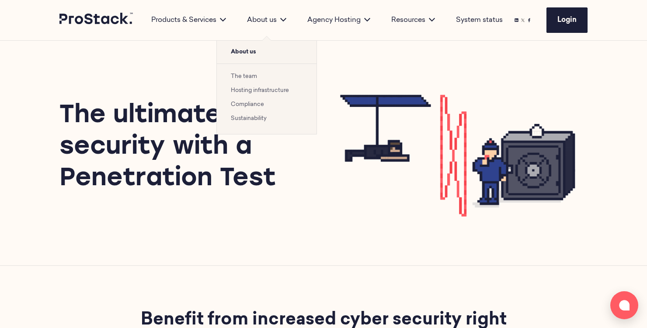
click at [252, 75] on link "The team" at bounding box center [244, 76] width 26 height 6
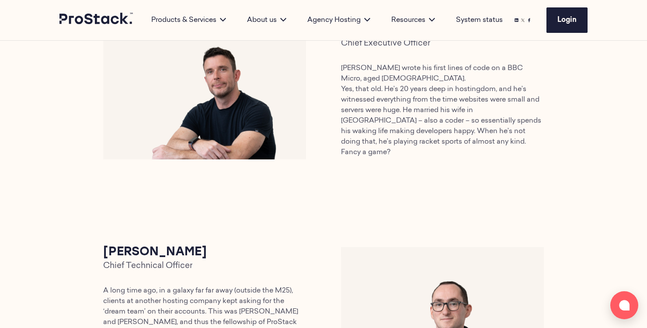
scroll to position [405, 0]
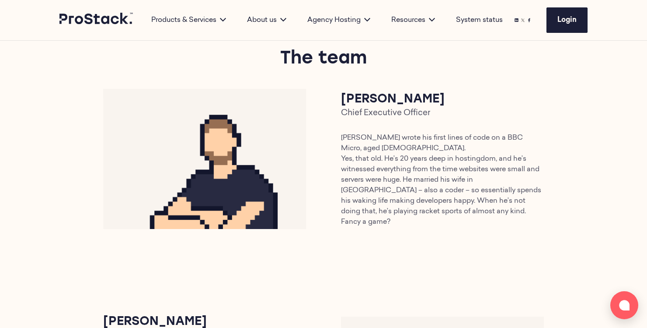
click at [213, 174] on img at bounding box center [204, 159] width 203 height 140
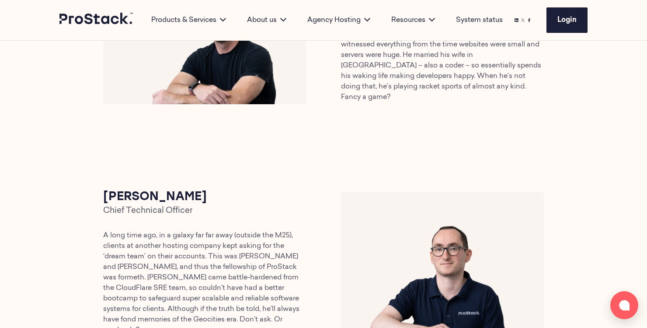
scroll to position [536, 0]
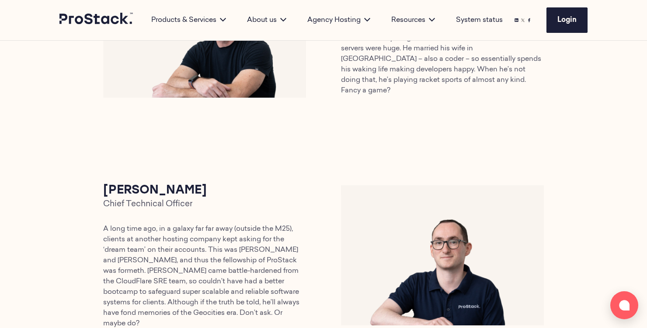
click at [323, 162] on div "Jimmy Crutchfield Chief Technical Officer A long time ago, in a galaxy far far …" at bounding box center [323, 255] width 598 height 231
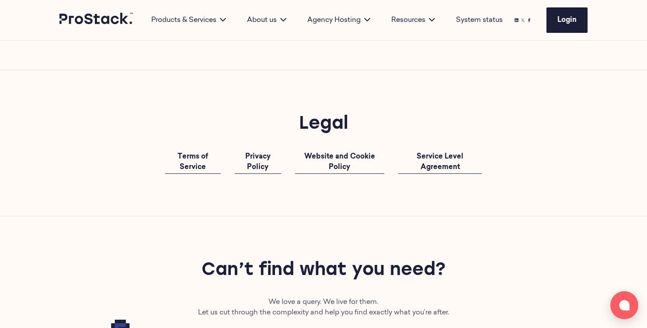
scroll to position [2788, 0]
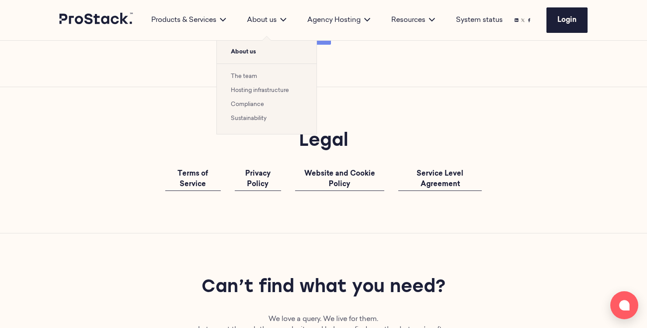
click at [257, 91] on link "Hosting infrastructure" at bounding box center [260, 90] width 58 height 6
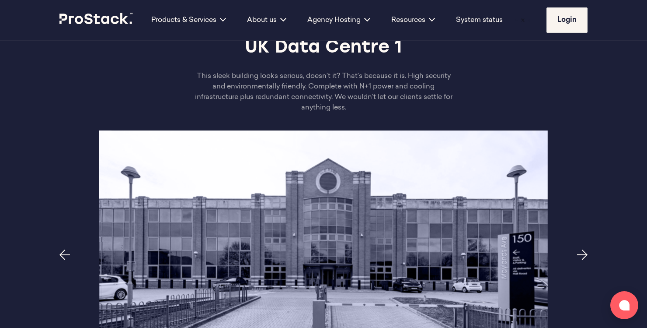
scroll to position [468, 0]
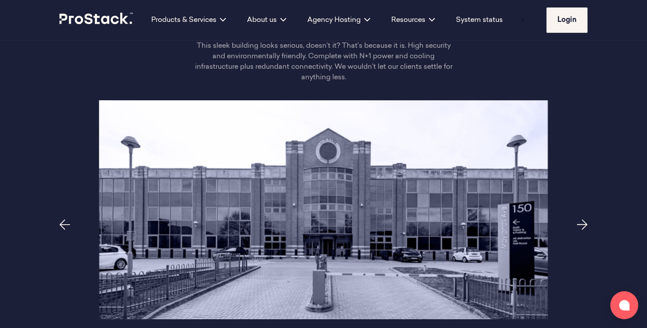
click at [583, 207] on div at bounding box center [323, 209] width 598 height 219
click at [586, 219] on icon "Next page" at bounding box center [582, 224] width 10 height 10
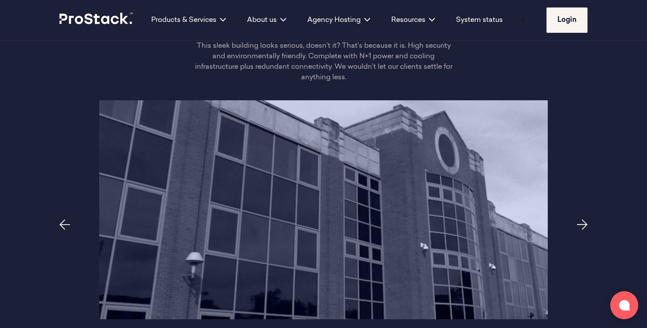
click at [586, 219] on icon "Next page" at bounding box center [582, 224] width 10 height 10
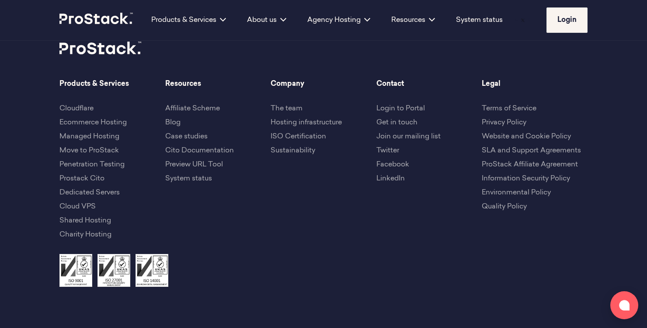
scroll to position [2233, 0]
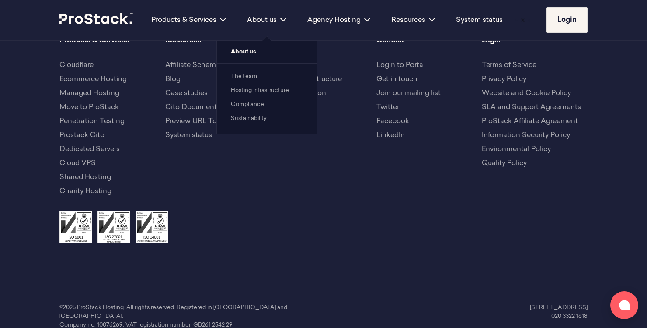
click at [256, 106] on link "Compliance" at bounding box center [247, 104] width 33 height 6
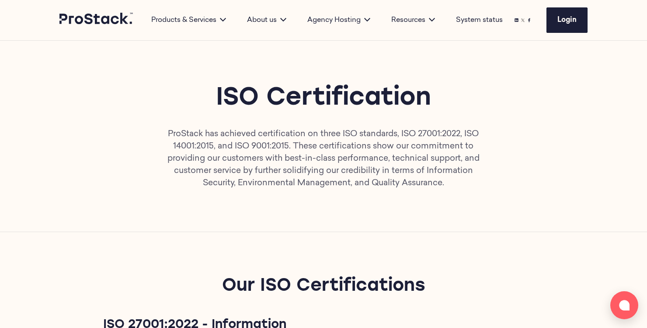
click at [258, 167] on p "ProStack has achieved certification on three ISO standards, ISO 27001:2022, ISO…" at bounding box center [323, 158] width 317 height 61
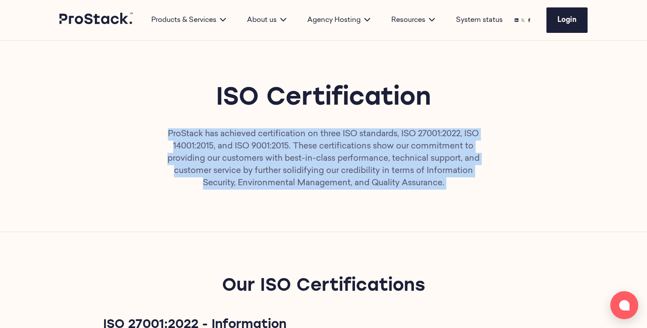
click at [258, 167] on p "ProStack has achieved certification on three ISO standards, ISO 27001:2022, ISO…" at bounding box center [323, 158] width 317 height 61
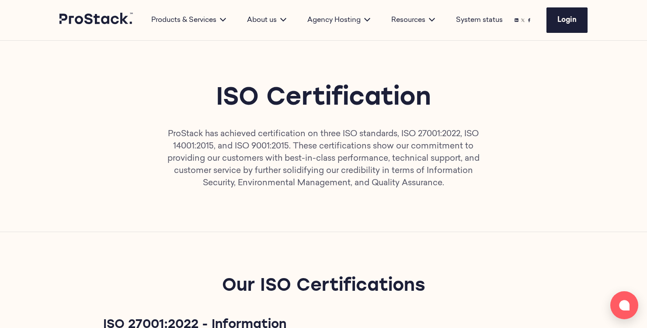
click at [256, 197] on div "ISO Certification ProStack has achieved certification on three ISO standards, I…" at bounding box center [323, 136] width 598 height 191
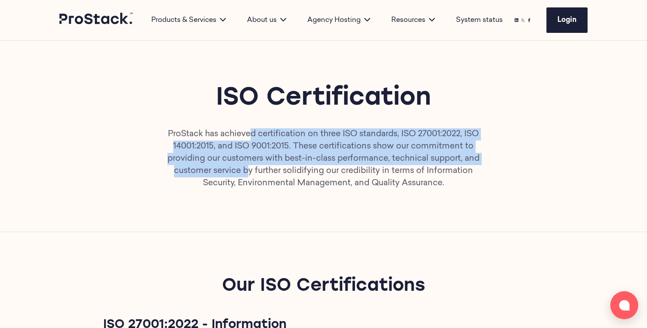
drag, startPoint x: 248, startPoint y: 132, endPoint x: 248, endPoint y: 171, distance: 39.8
click at [248, 171] on p "ProStack has achieved certification on three ISO standards, ISO 27001:2022, ISO…" at bounding box center [323, 158] width 317 height 61
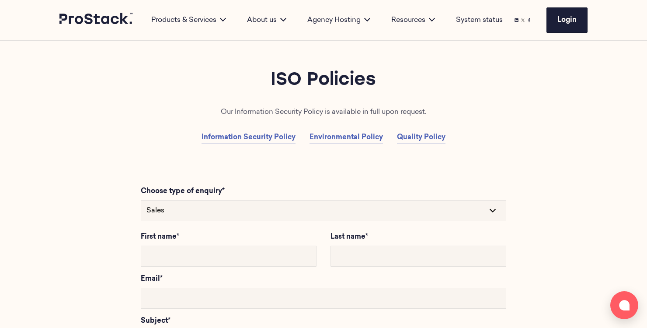
scroll to position [1220, 0]
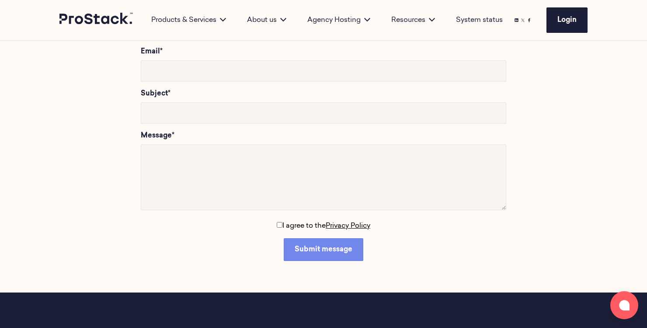
click at [603, 89] on form "Choose type of enquiry* Sales Technical Support First name* Last name* Email* S…" at bounding box center [323, 125] width 647 height 333
click at [250, 89] on link "Hosting infrastructure" at bounding box center [260, 90] width 58 height 6
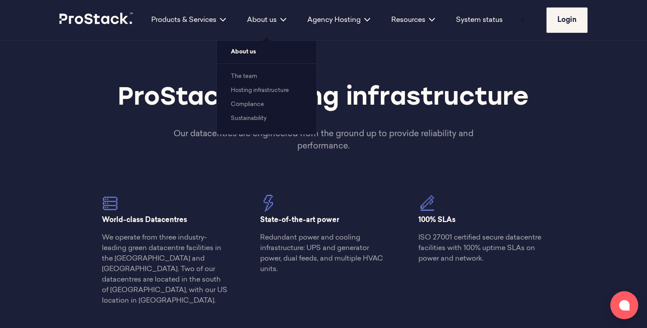
click at [248, 76] on link "The team" at bounding box center [244, 76] width 26 height 6
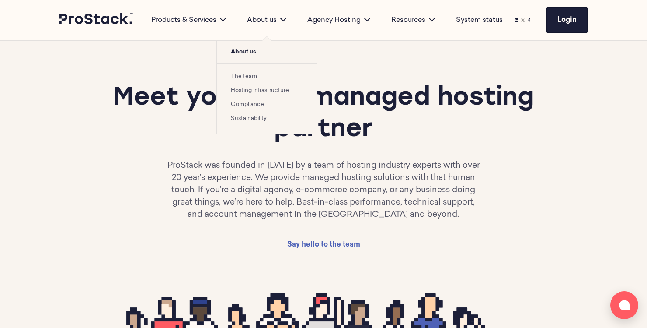
click at [249, 103] on link "Compliance" at bounding box center [247, 104] width 33 height 6
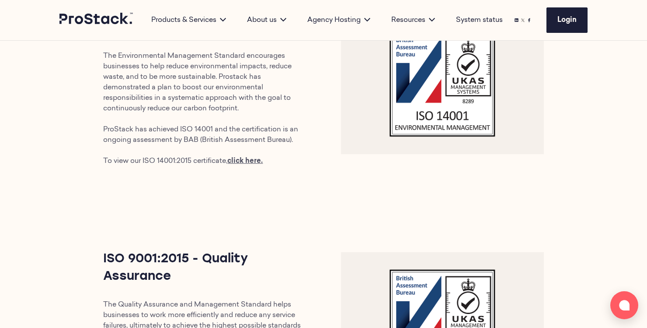
scroll to position [644, 0]
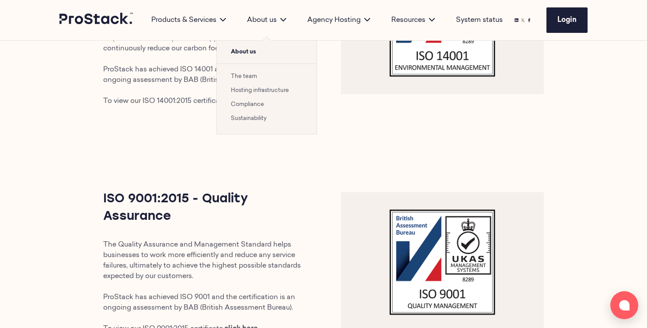
click at [259, 116] on link "Sustainability" at bounding box center [249, 118] width 36 height 6
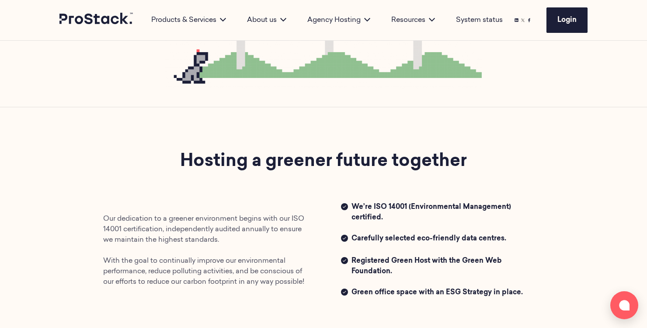
scroll to position [259, 0]
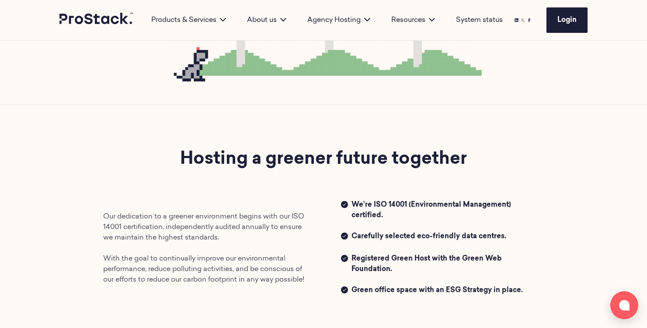
click at [235, 155] on strong "Hosting a greener future together" at bounding box center [323, 158] width 287 height 17
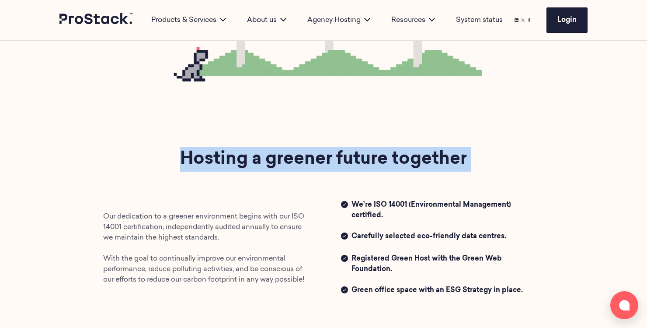
click at [235, 155] on strong "Hosting a greener future together" at bounding box center [323, 158] width 287 height 17
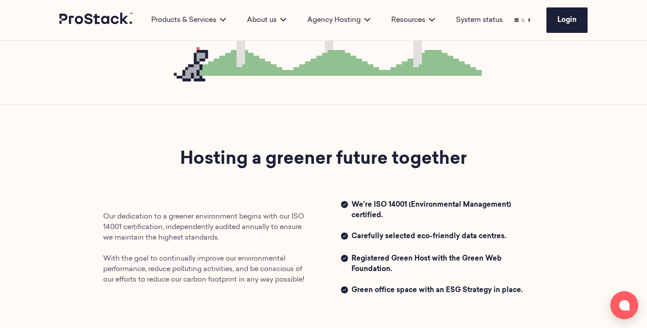
click at [238, 195] on div "Hosting a greener future together Our dedication to a greener environment begin…" at bounding box center [324, 222] width 476 height 150
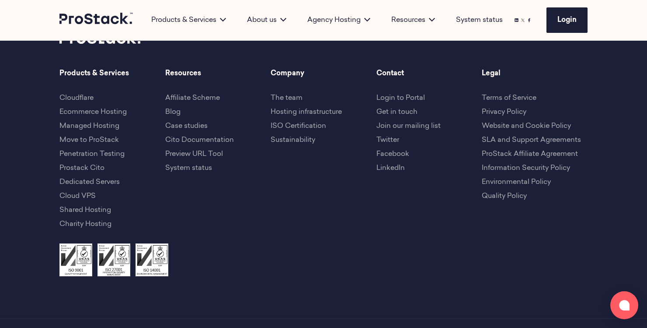
scroll to position [1601, 0]
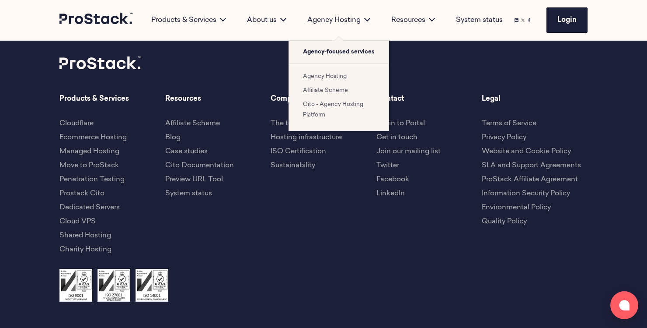
click at [327, 17] on div "Agency Hosting" at bounding box center [339, 20] width 84 height 10
click at [325, 77] on link "Agency Hosting" at bounding box center [325, 76] width 44 height 6
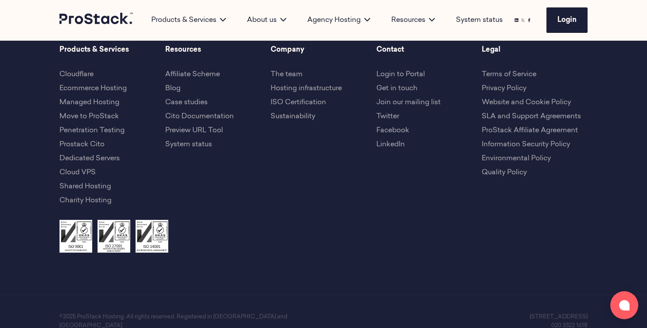
scroll to position [3008, 0]
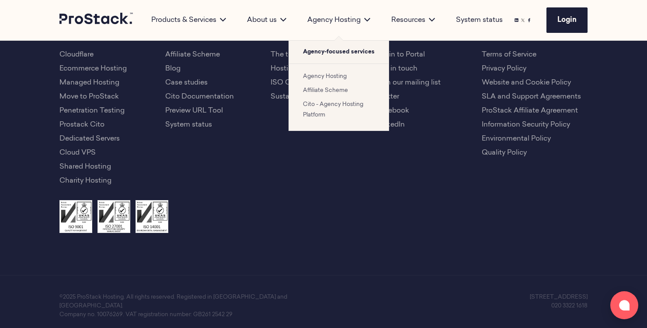
click at [325, 90] on link "Affiliate Scheme" at bounding box center [325, 90] width 45 height 6
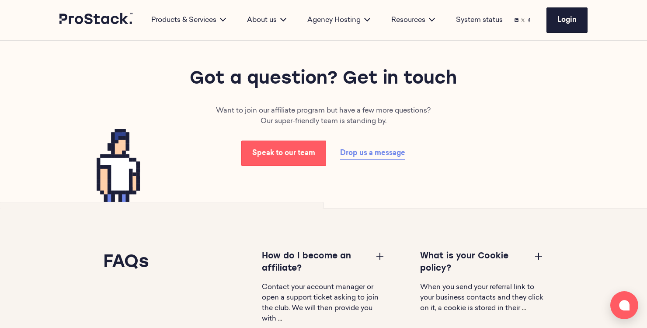
scroll to position [978, 0]
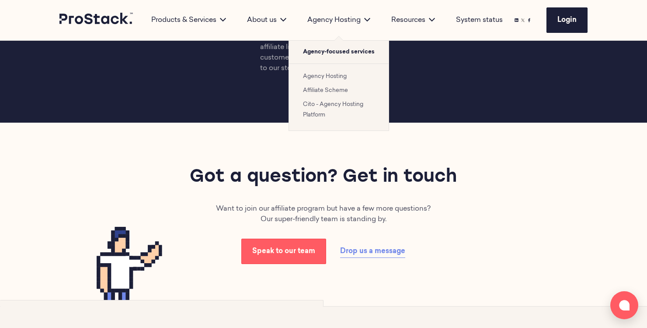
click at [336, 105] on link "Cito - Agency Hosting Platform" at bounding box center [333, 109] width 60 height 16
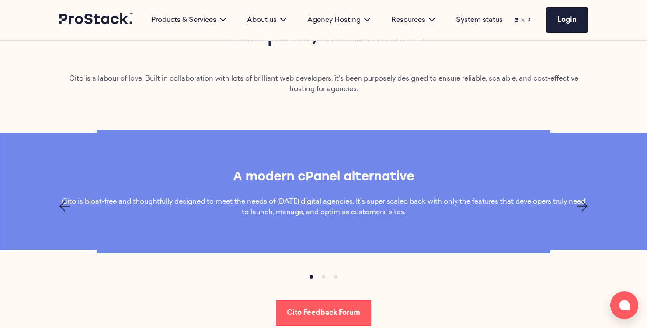
scroll to position [630, 0]
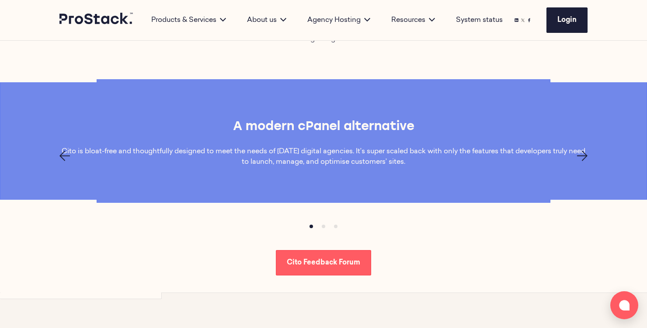
click at [585, 154] on icon "Next page" at bounding box center [582, 155] width 10 height 10
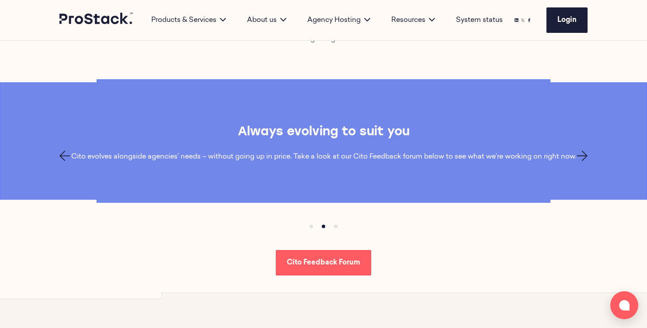
click at [585, 154] on icon "Next page" at bounding box center [582, 155] width 10 height 10
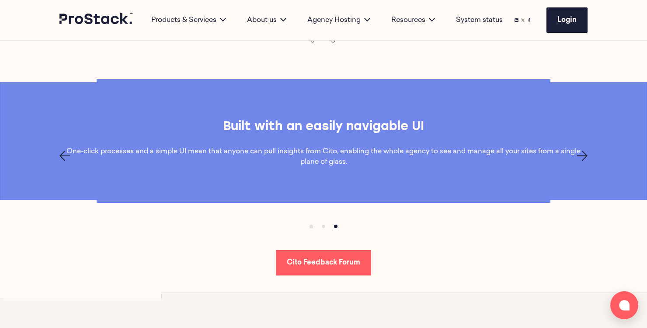
click at [585, 154] on icon "Next page" at bounding box center [582, 155] width 10 height 10
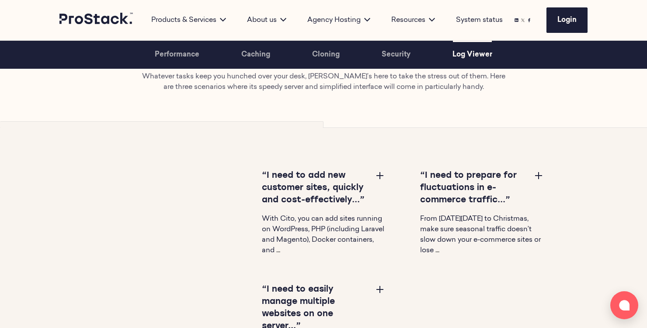
scroll to position [2618, 0]
click at [381, 174] on button at bounding box center [380, 174] width 10 height 10
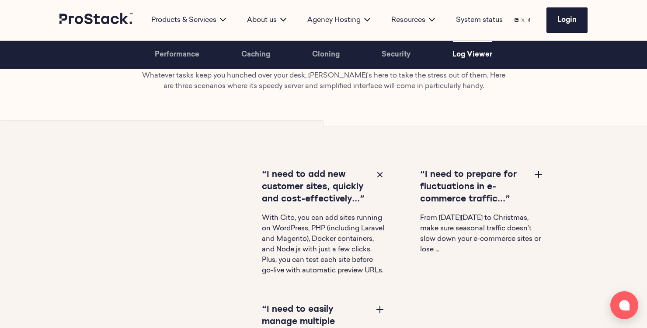
click at [381, 174] on button at bounding box center [380, 174] width 10 height 10
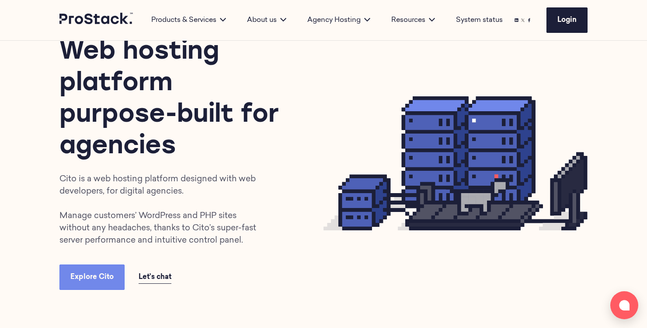
scroll to position [0, 0]
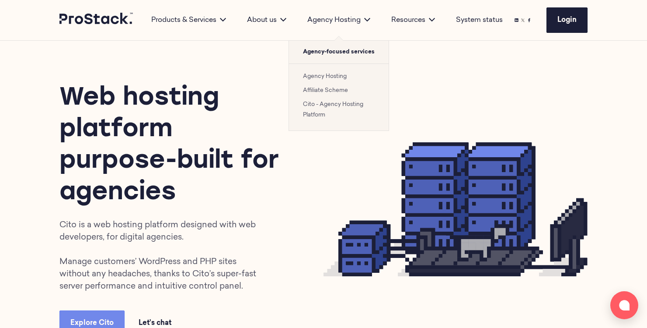
click at [330, 87] on link "Affiliate Scheme" at bounding box center [325, 90] width 45 height 6
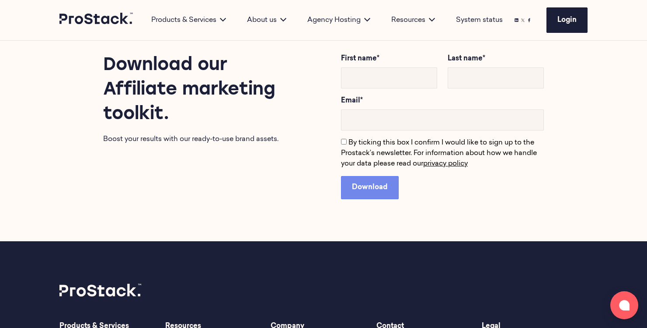
scroll to position [1958, 0]
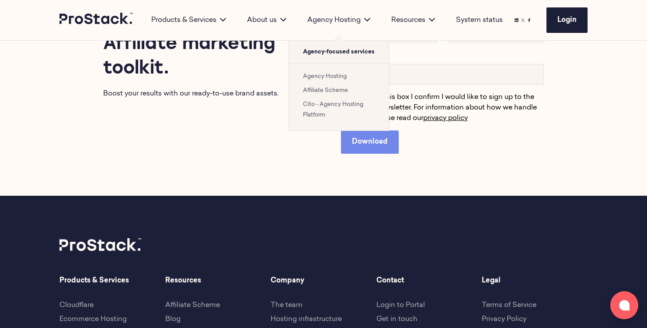
click at [334, 91] on link "Affiliate Scheme" at bounding box center [325, 90] width 45 height 6
click at [334, 103] on link "Cito - Agency Hosting Platform" at bounding box center [333, 109] width 60 height 16
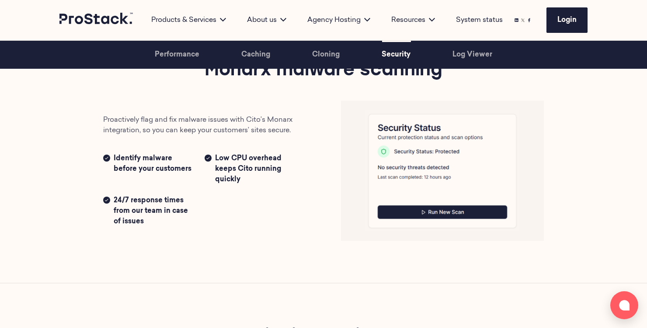
scroll to position [1879, 0]
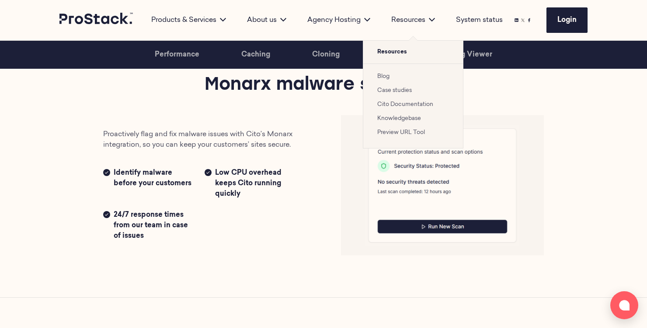
click at [414, 17] on div "Resources" at bounding box center [413, 20] width 65 height 10
click at [389, 77] on link "Blog" at bounding box center [384, 76] width 12 height 6
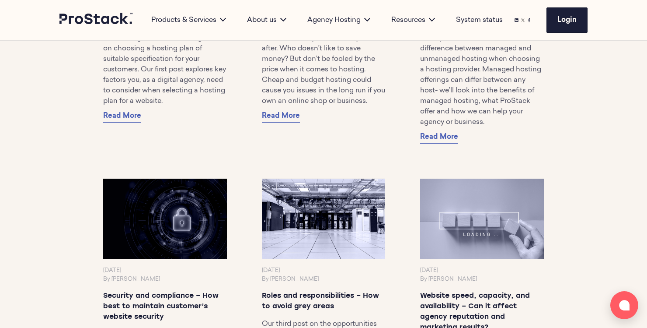
scroll to position [5337, 0]
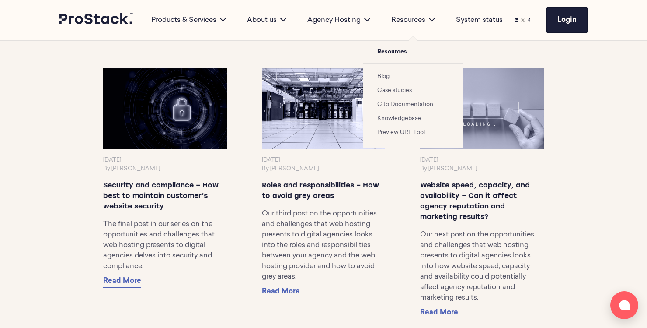
click at [394, 90] on link "Case studies" at bounding box center [395, 90] width 35 height 6
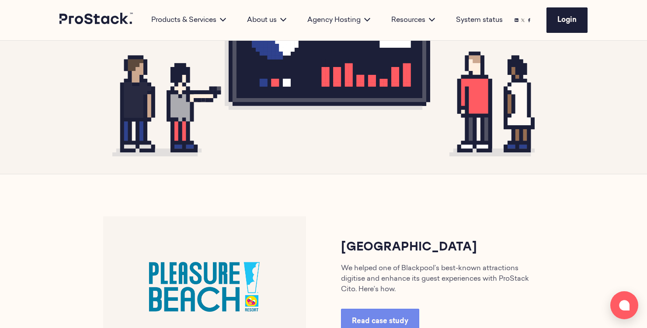
scroll to position [483, 0]
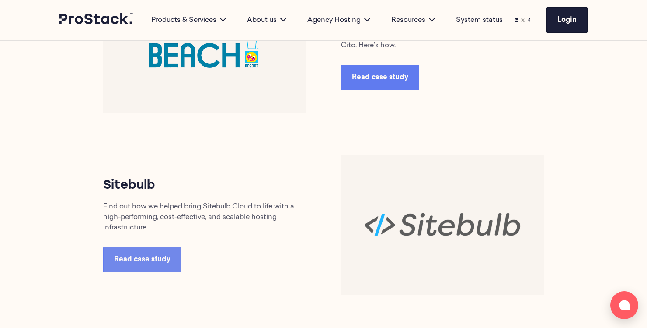
click at [377, 80] on span "Read case study" at bounding box center [380, 77] width 56 height 7
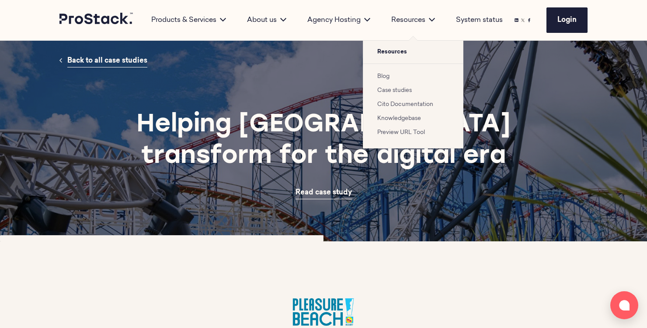
click at [400, 88] on link "Case studies" at bounding box center [395, 90] width 35 height 6
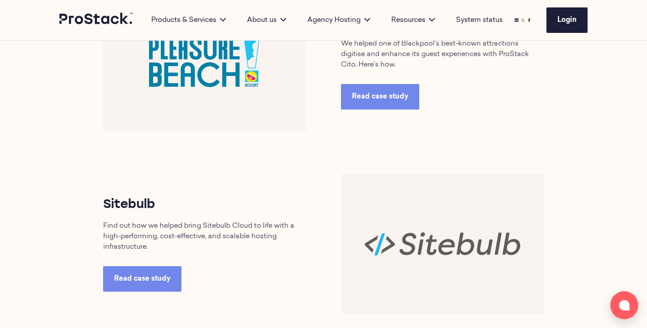
scroll to position [452, 0]
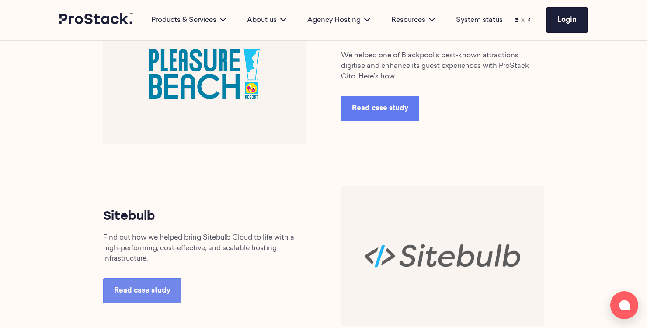
click at [384, 110] on span "Read case study" at bounding box center [380, 108] width 56 height 7
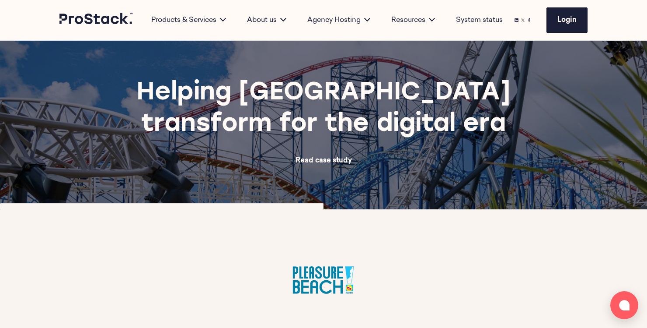
scroll to position [98, 0]
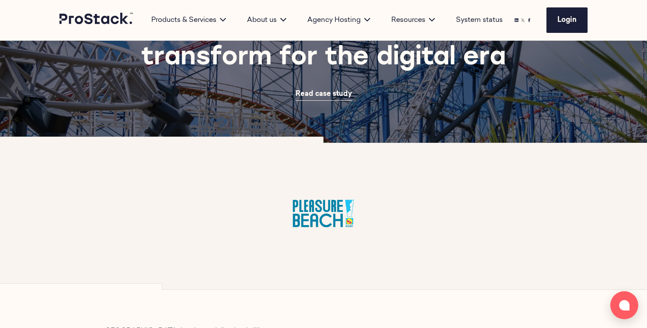
click at [313, 95] on span "Read case study" at bounding box center [324, 94] width 56 height 7
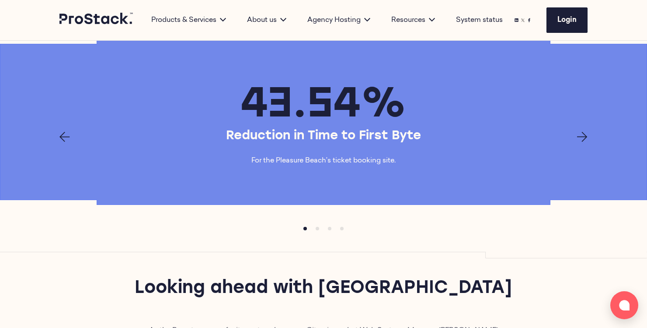
scroll to position [1214, 0]
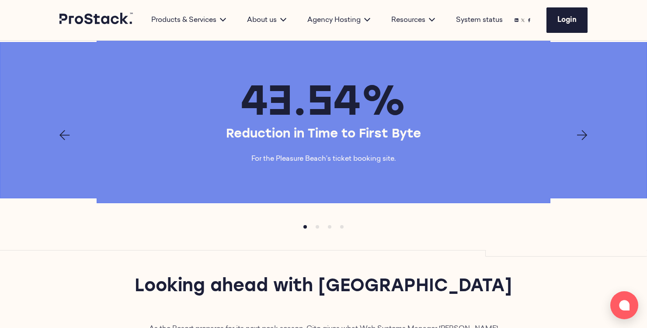
click at [583, 140] on icon "Next page" at bounding box center [582, 135] width 10 height 10
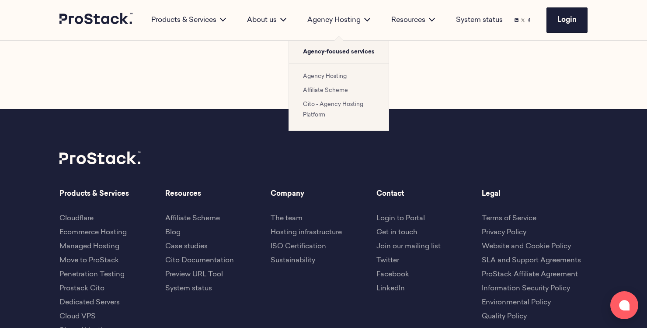
scroll to position [1960, 0]
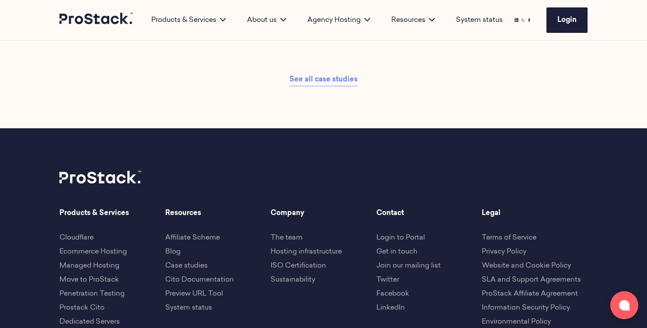
click at [304, 86] on link "See all case studies" at bounding box center [324, 79] width 68 height 13
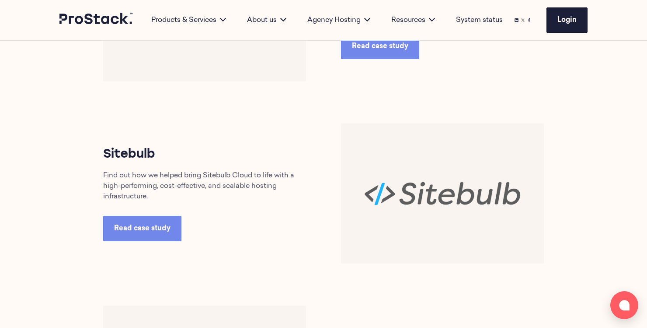
scroll to position [515, 0]
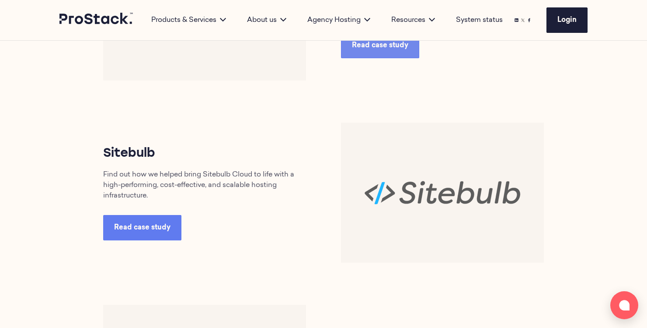
click at [159, 234] on link "Read case study" at bounding box center [142, 227] width 78 height 25
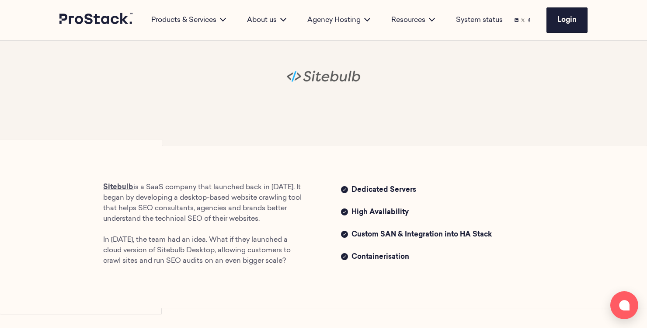
scroll to position [151, 0]
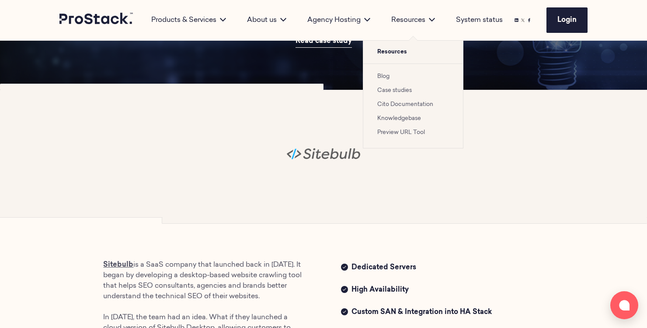
click at [403, 107] on link "Cito Documentation" at bounding box center [406, 104] width 56 height 6
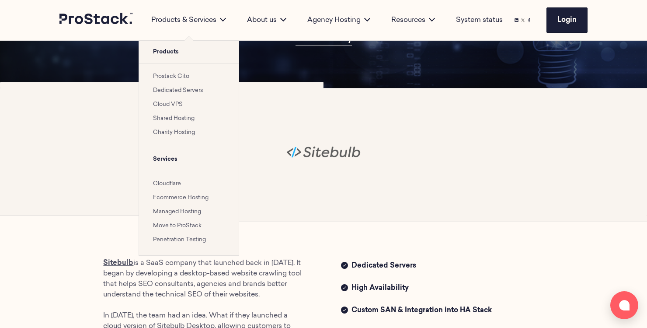
click at [168, 77] on link "Prostack Cito" at bounding box center [171, 76] width 36 height 6
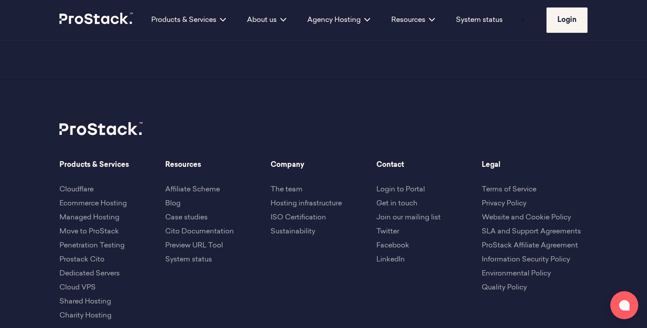
scroll to position [2918, 0]
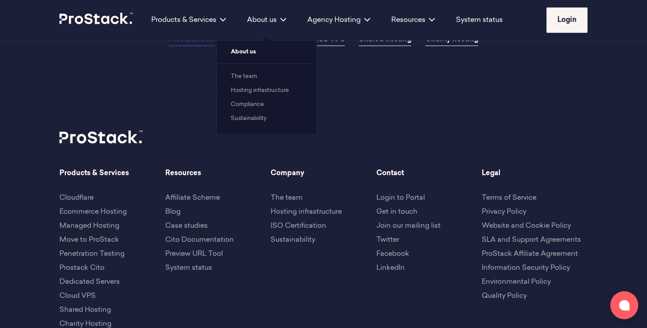
click at [253, 76] on link "The team" at bounding box center [244, 76] width 26 height 6
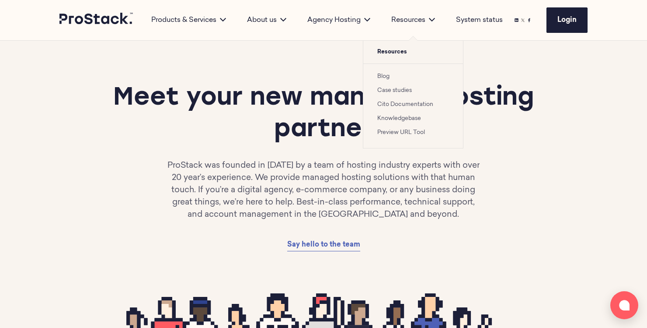
click at [396, 104] on link "Cito Documentation" at bounding box center [406, 104] width 56 height 6
click at [413, 130] on link "Preview URL Tool" at bounding box center [402, 132] width 48 height 6
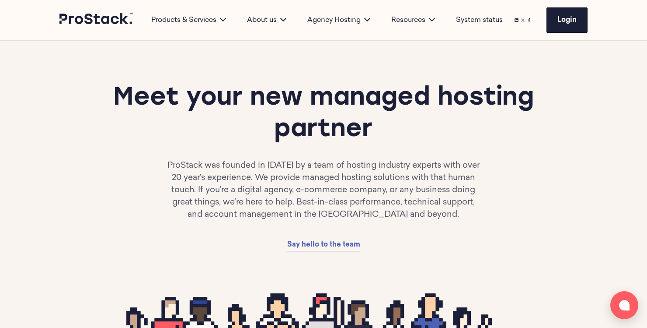
click at [389, 184] on p "ProStack was founded in [DATE] by a team of hosting industry experts with over …" at bounding box center [323, 190] width 317 height 61
